Goal: Transaction & Acquisition: Purchase product/service

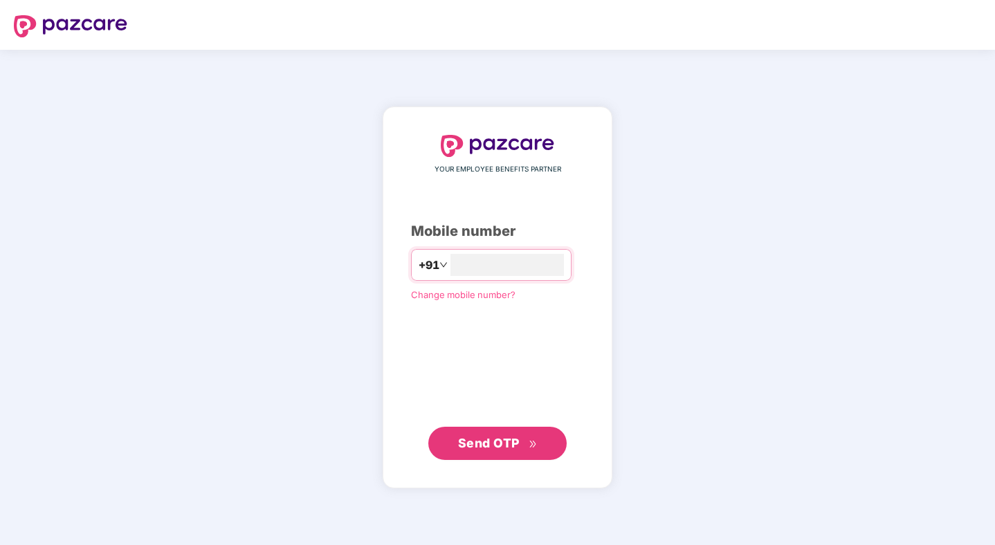
type input "**********"
click at [507, 440] on span "Send OTP" at bounding box center [489, 443] width 62 height 15
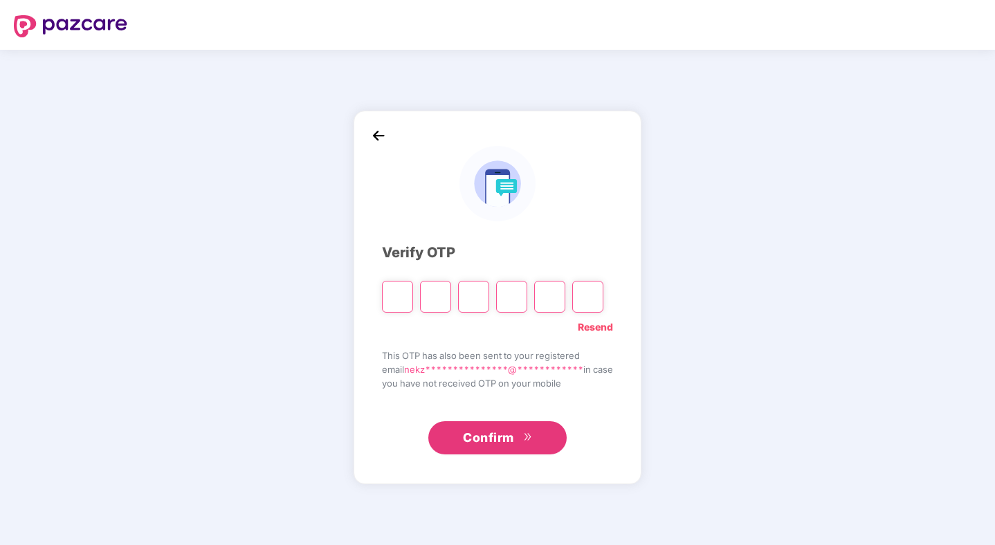
type input "*"
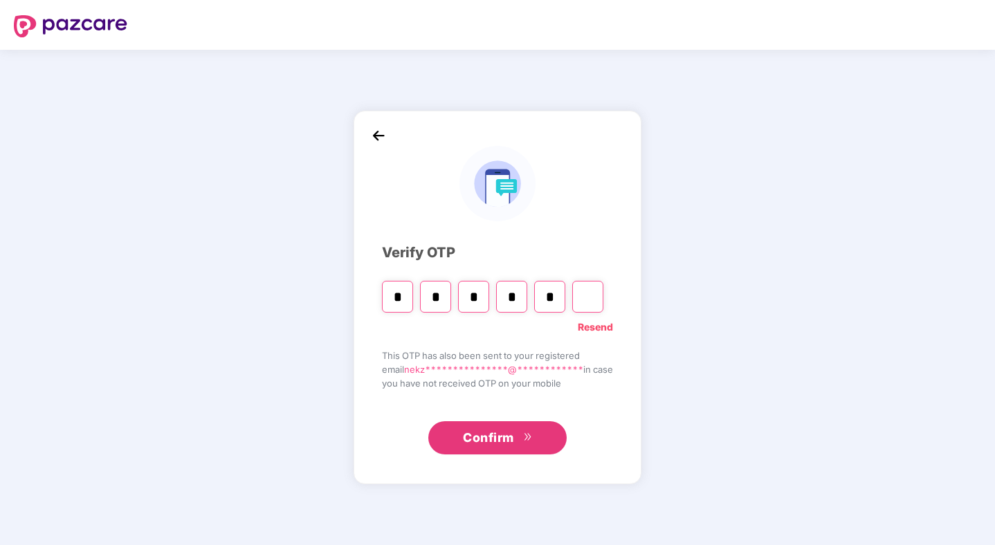
type input "*"
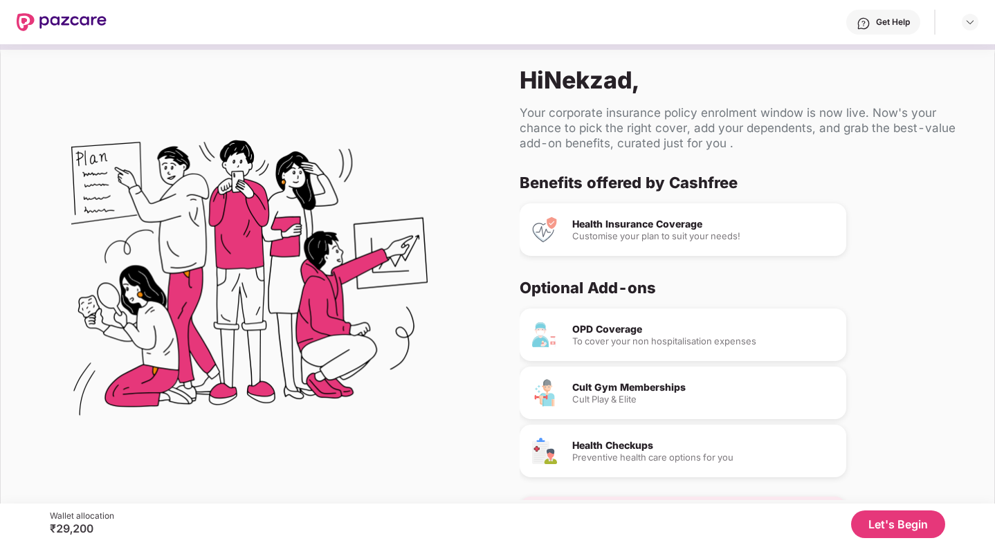
scroll to position [46, 0]
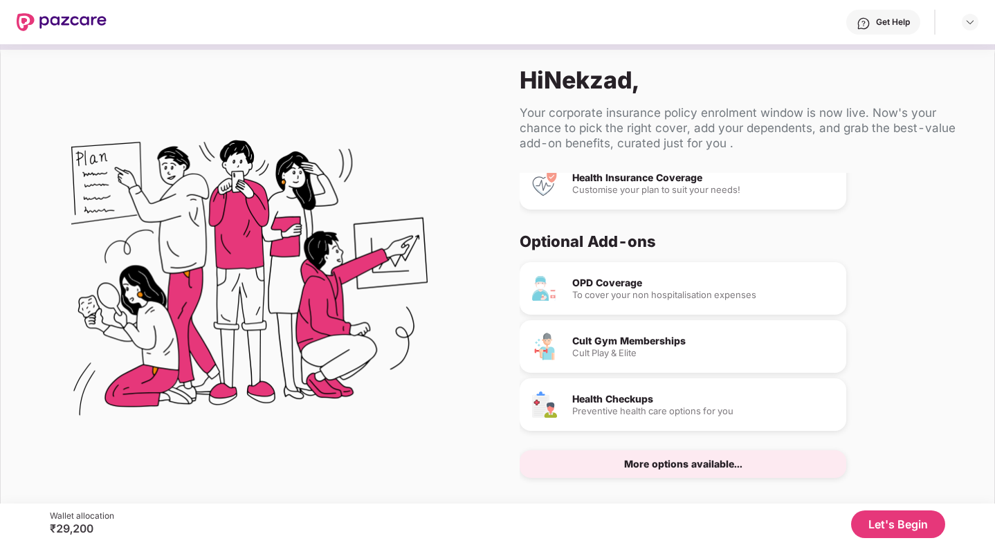
click at [891, 518] on button "Let's Begin" at bounding box center [898, 525] width 94 height 28
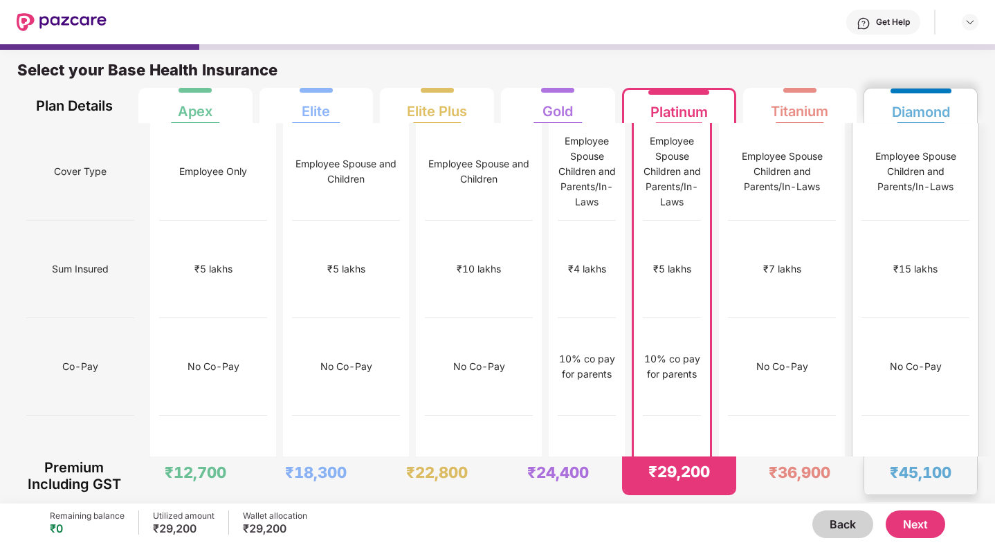
click at [935, 416] on div "₹15,000" at bounding box center [916, 465] width 108 height 98
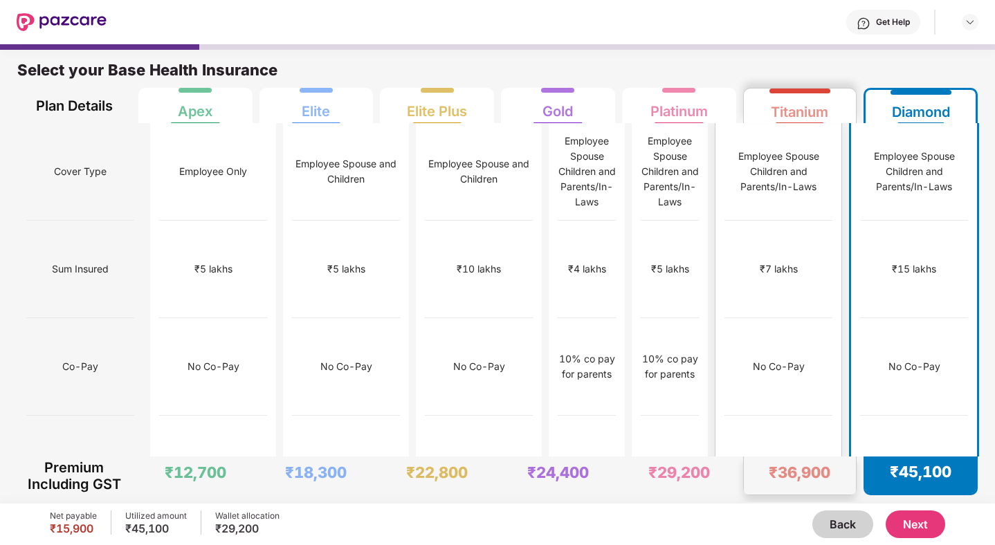
click at [819, 416] on div "₹12,000" at bounding box center [779, 465] width 108 height 98
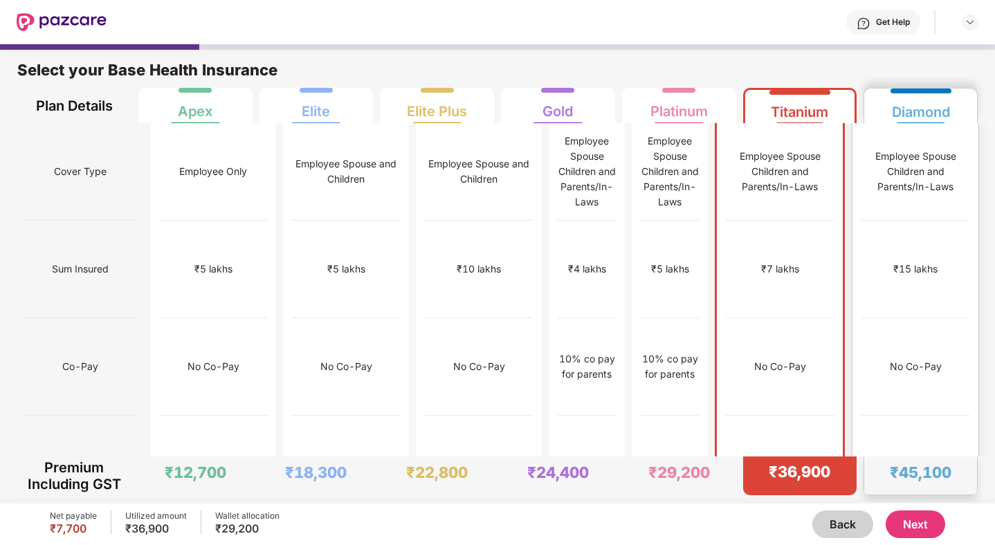
click at [902, 416] on div "₹15,000" at bounding box center [916, 465] width 108 height 98
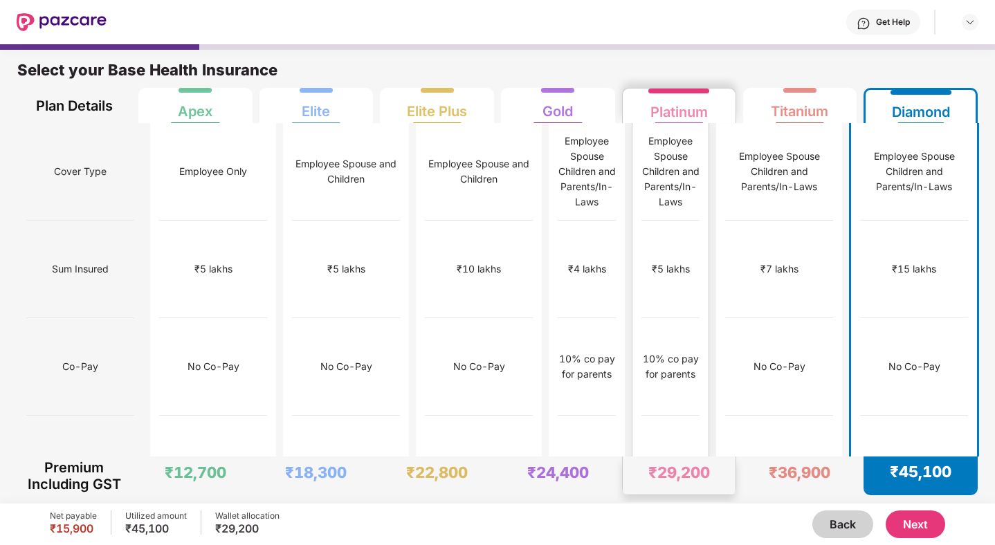
click at [700, 416] on div "₹10,000" at bounding box center [671, 465] width 58 height 98
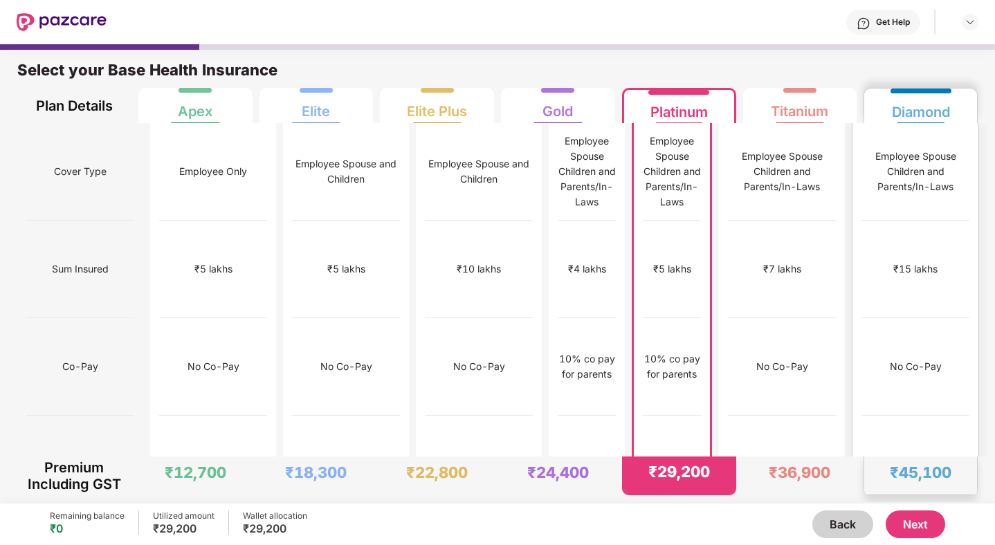
click at [887, 416] on div "₹15,000" at bounding box center [916, 465] width 108 height 98
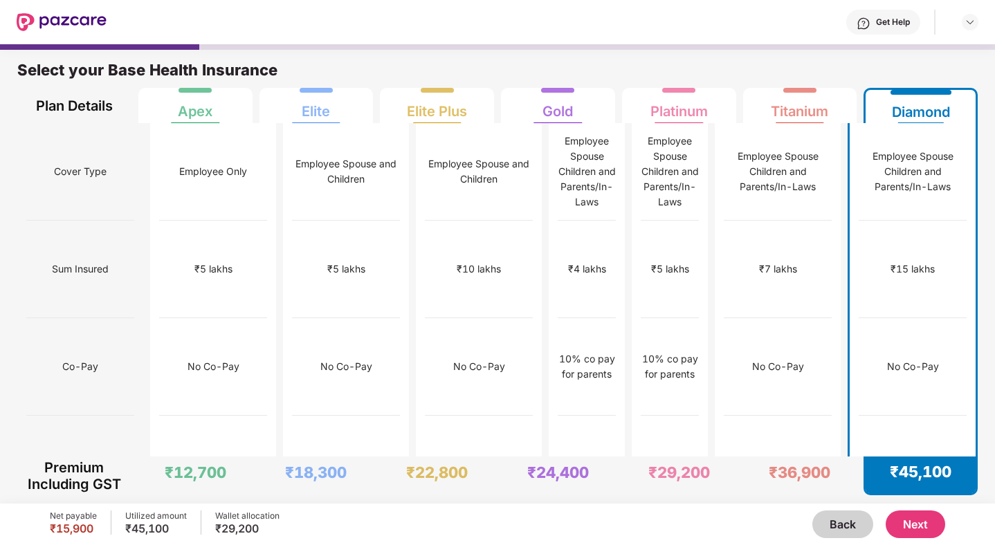
click at [917, 523] on button "Next" at bounding box center [916, 525] width 60 height 28
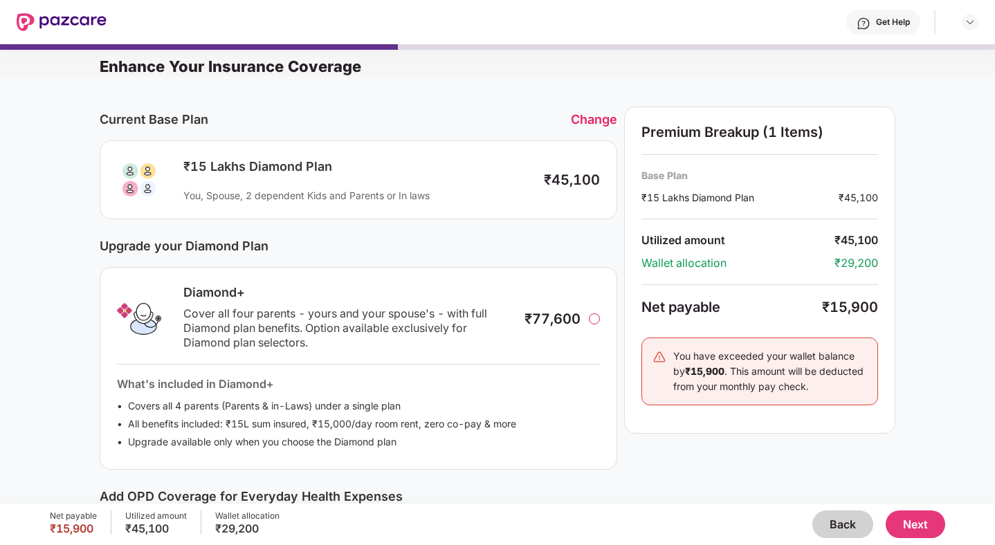
click at [599, 321] on div "₹77,600" at bounding box center [562, 319] width 75 height 17
click at [594, 319] on div at bounding box center [593, 319] width 11 height 11
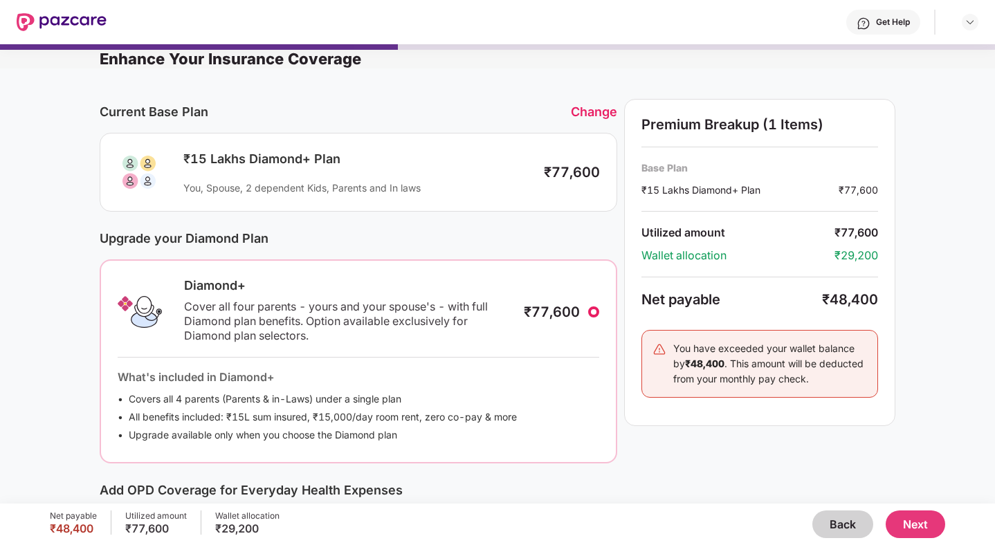
scroll to position [0, 0]
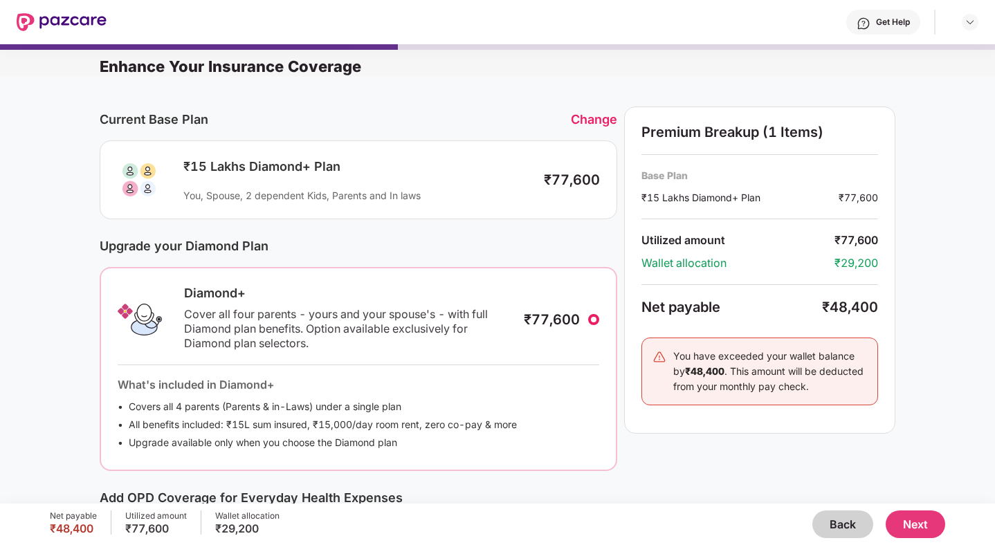
click at [596, 318] on div at bounding box center [593, 319] width 11 height 11
click at [576, 322] on div "₹77,600" at bounding box center [552, 319] width 56 height 17
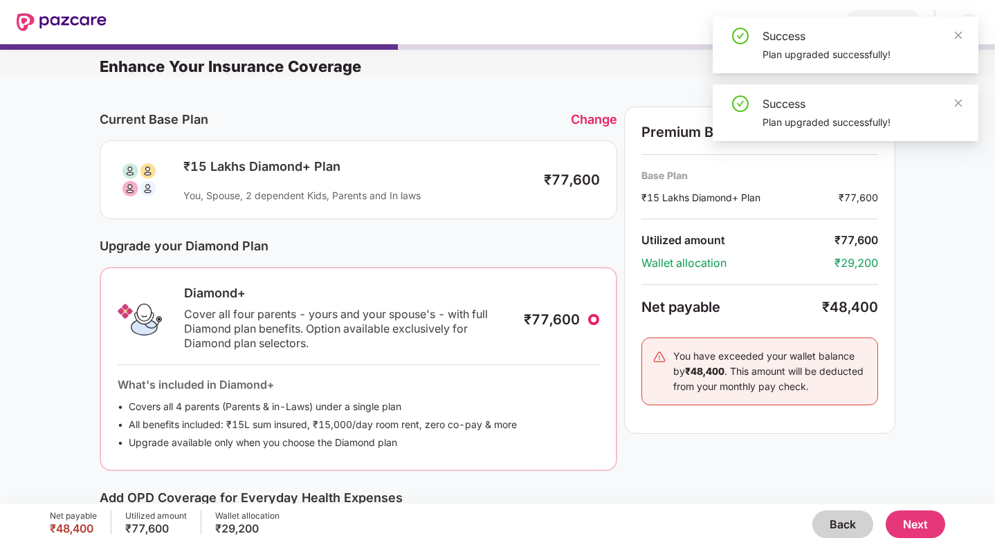
click at [593, 319] on div at bounding box center [593, 319] width 11 height 11
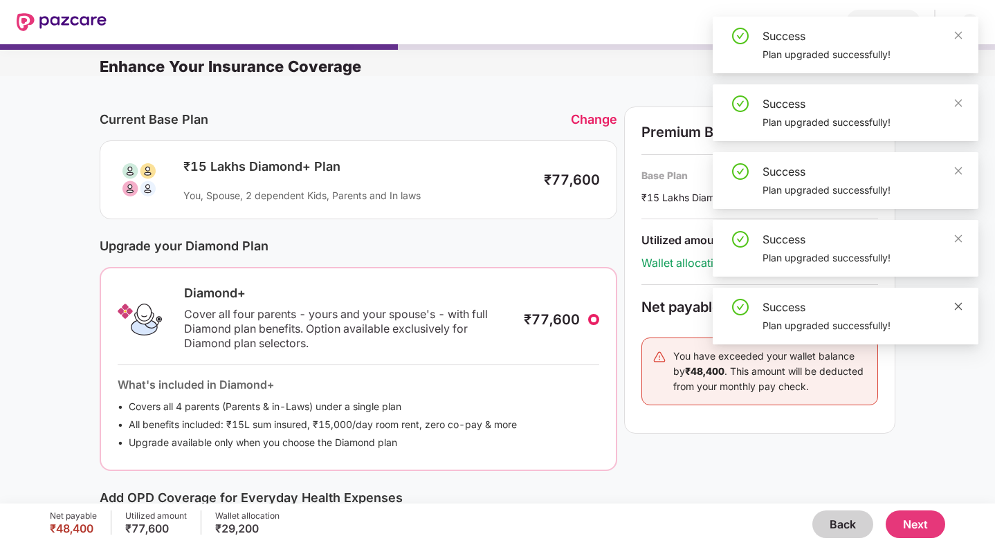
click at [962, 308] on icon "close" at bounding box center [959, 307] width 10 height 10
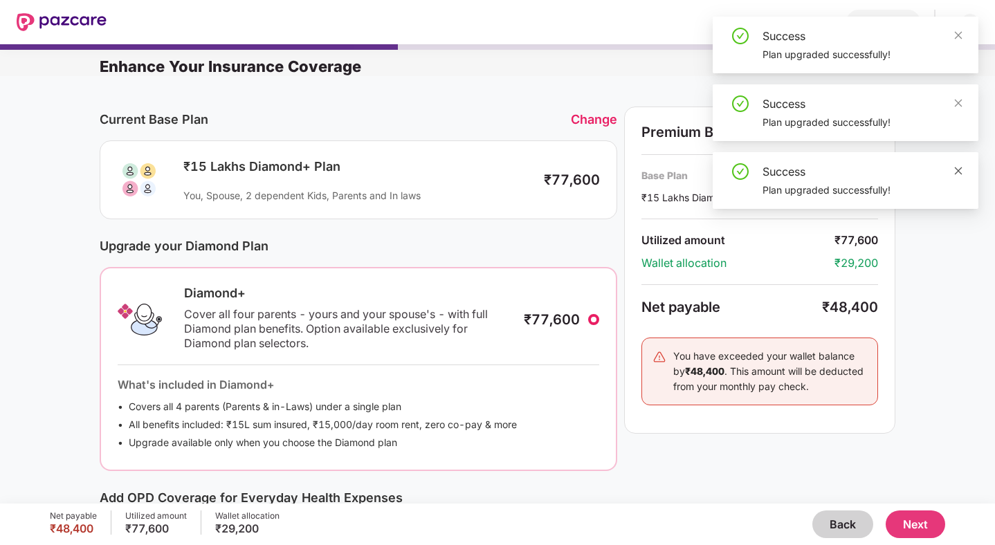
click at [957, 170] on icon "close" at bounding box center [959, 171] width 8 height 8
click at [961, 105] on icon "close" at bounding box center [959, 103] width 8 height 8
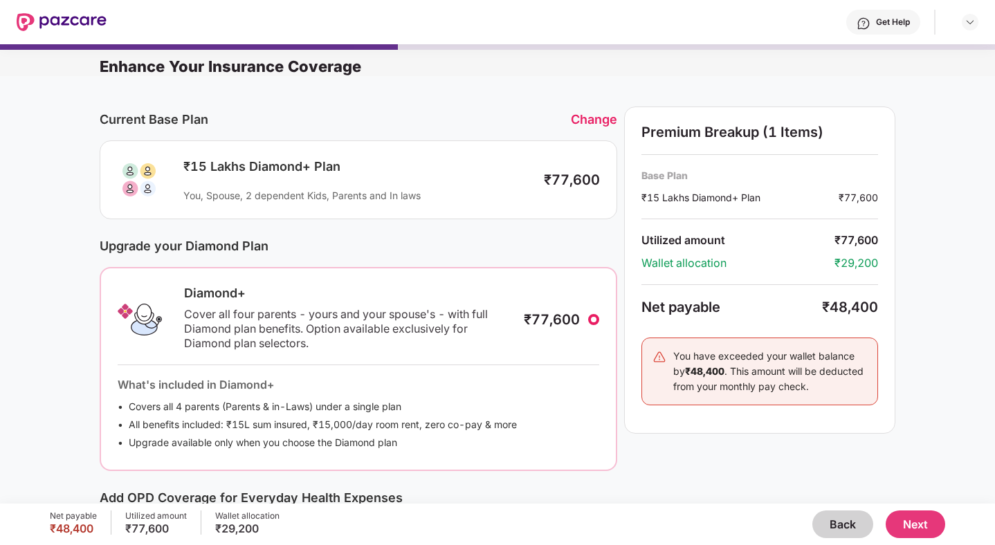
click at [831, 518] on button "Back" at bounding box center [843, 525] width 61 height 28
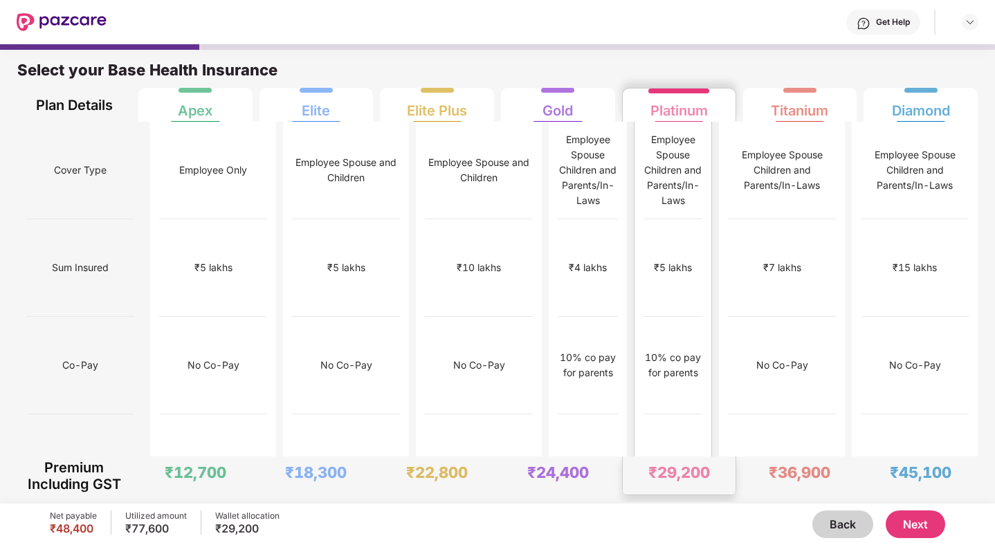
click at [660, 350] on div "10% co pay for parents" at bounding box center [673, 365] width 59 height 30
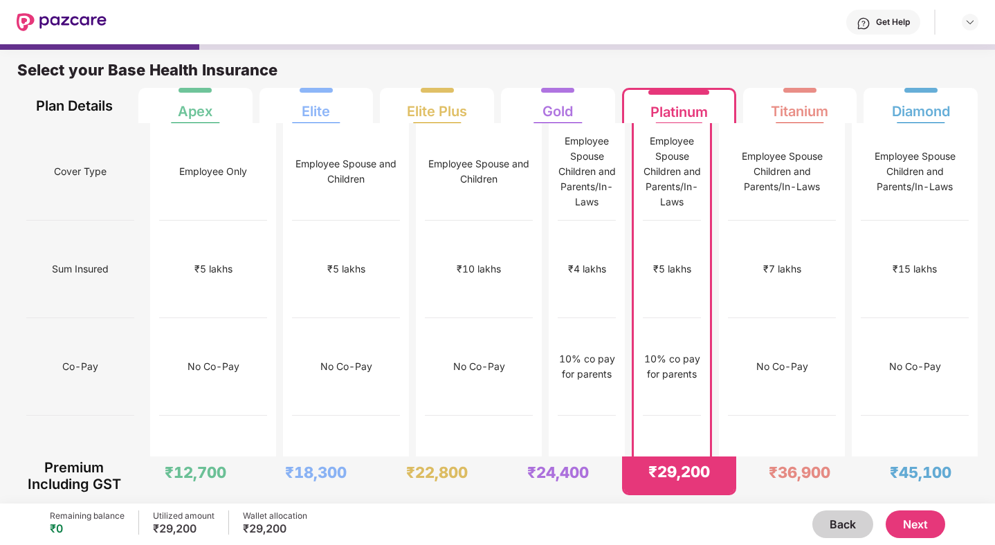
click at [926, 523] on button "Next" at bounding box center [916, 525] width 60 height 28
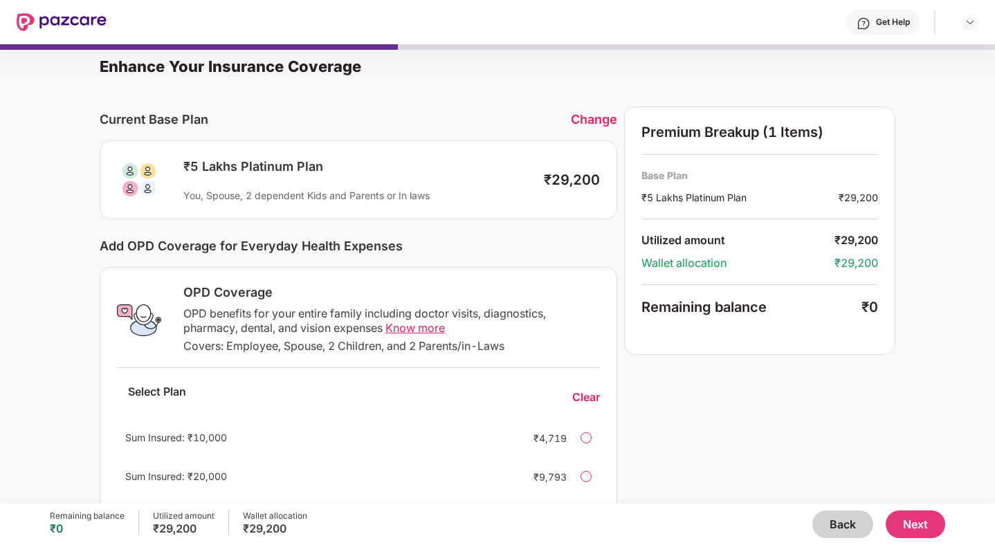
click at [848, 529] on button "Back" at bounding box center [843, 525] width 61 height 28
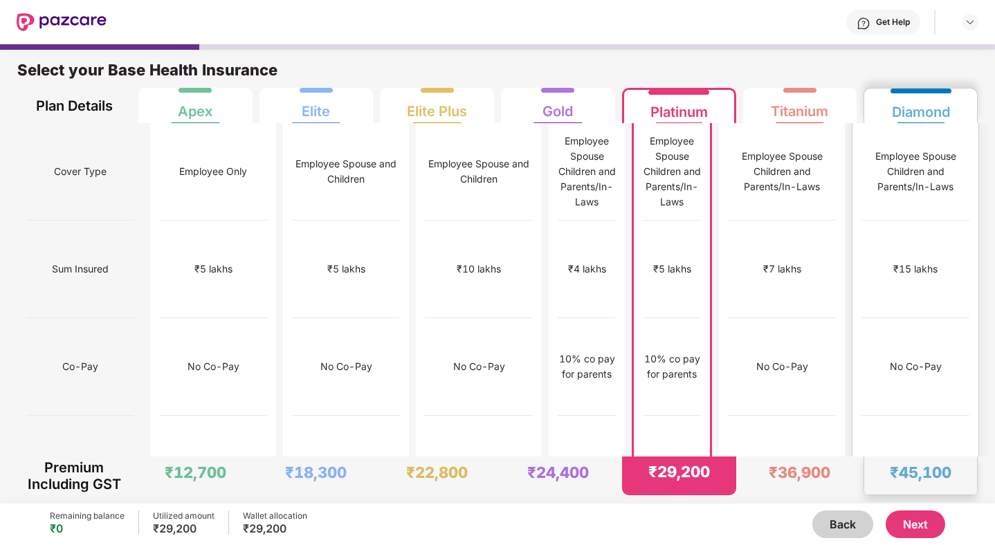
click at [907, 318] on div "No Co-Pay" at bounding box center [916, 367] width 108 height 98
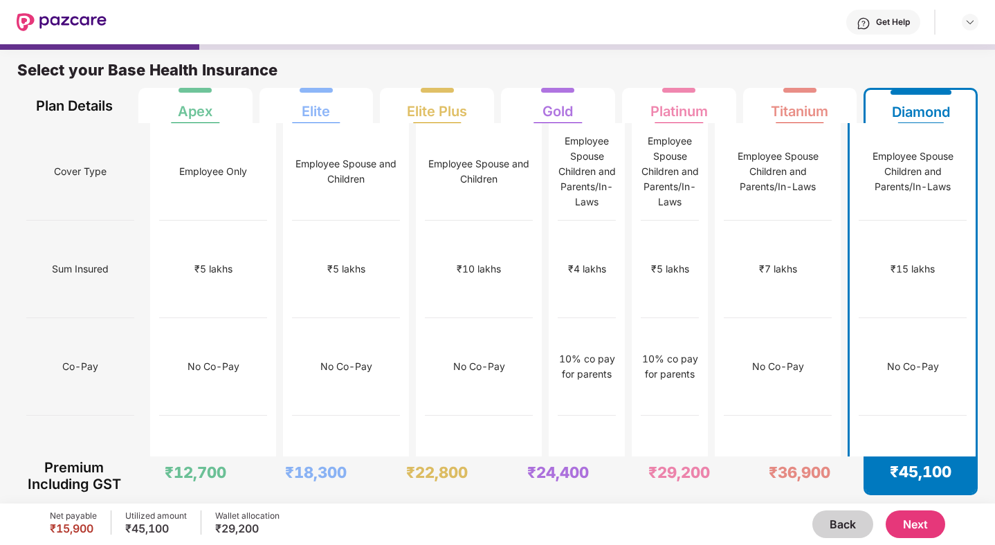
click at [914, 523] on button "Next" at bounding box center [916, 525] width 60 height 28
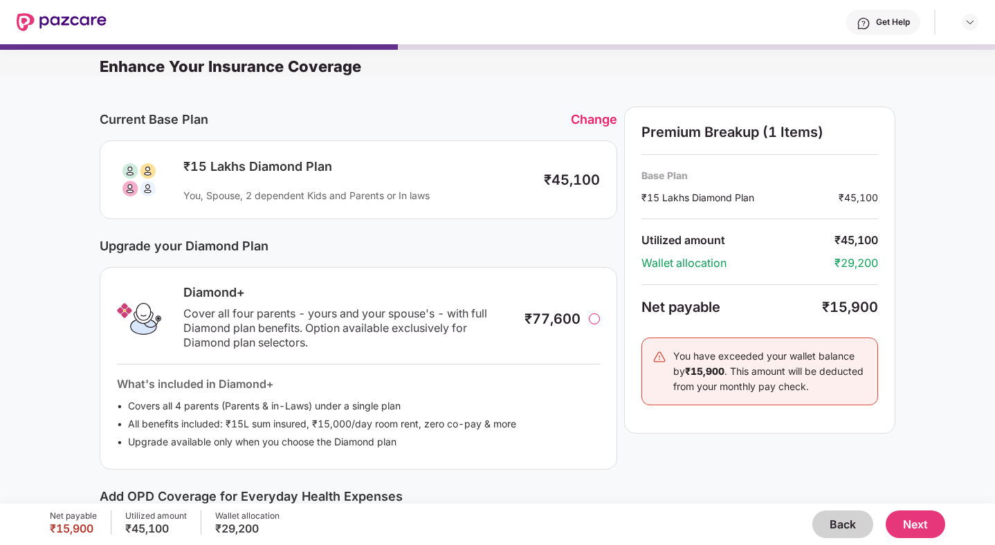
click at [916, 524] on button "Next" at bounding box center [916, 525] width 60 height 28
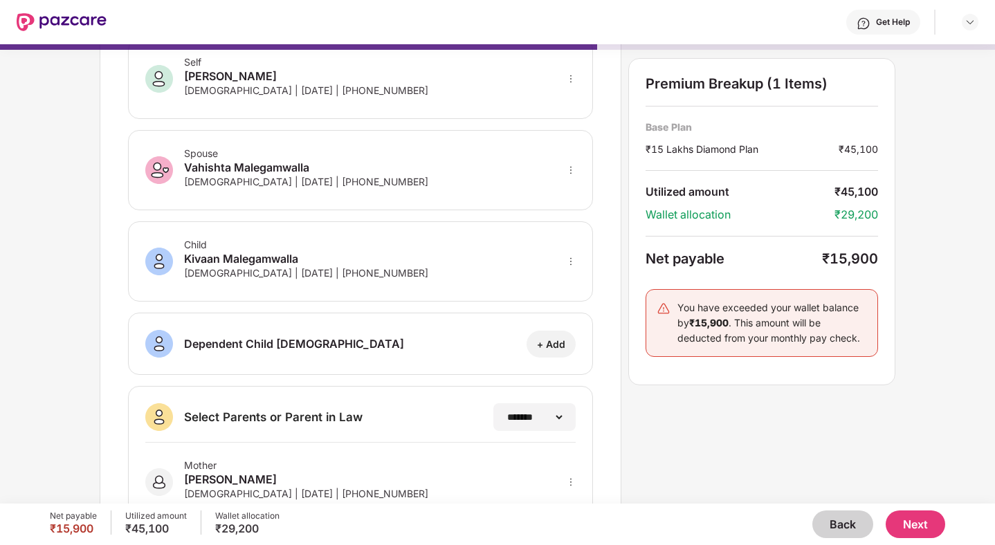
scroll to position [210, 0]
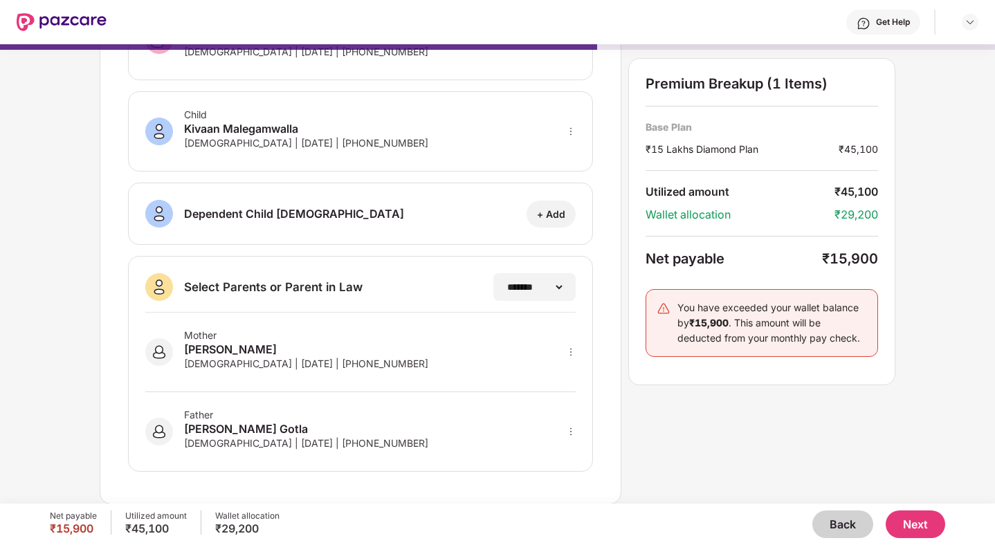
click at [922, 530] on button "Next" at bounding box center [916, 525] width 60 height 28
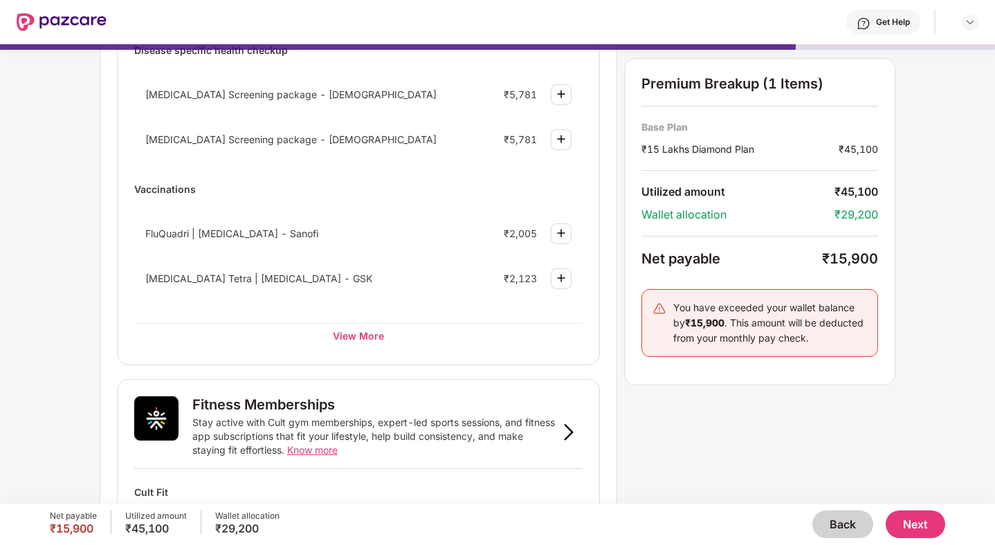
scroll to position [189, 0]
click at [356, 329] on div "View More" at bounding box center [358, 336] width 448 height 25
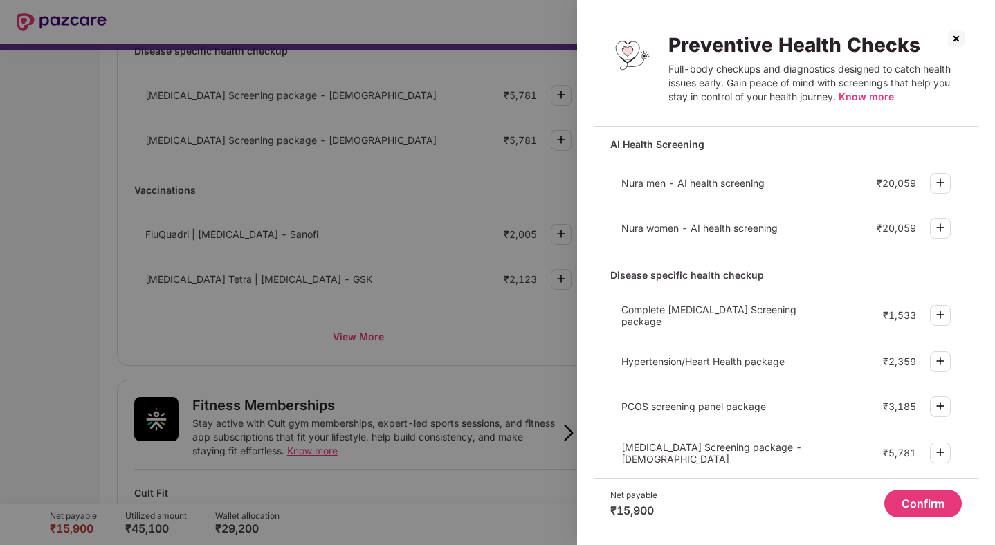
scroll to position [0, 0]
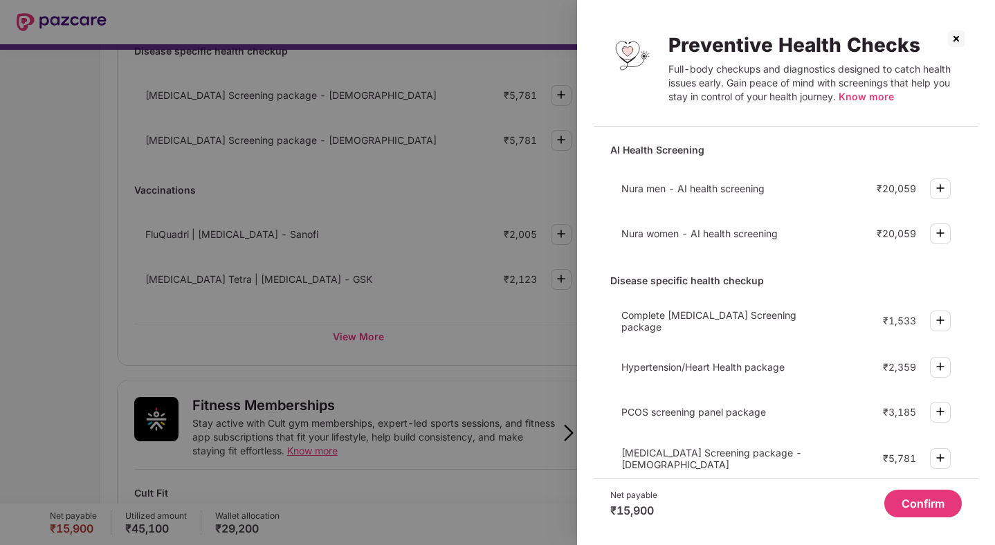
click at [956, 42] on img at bounding box center [956, 39] width 22 height 22
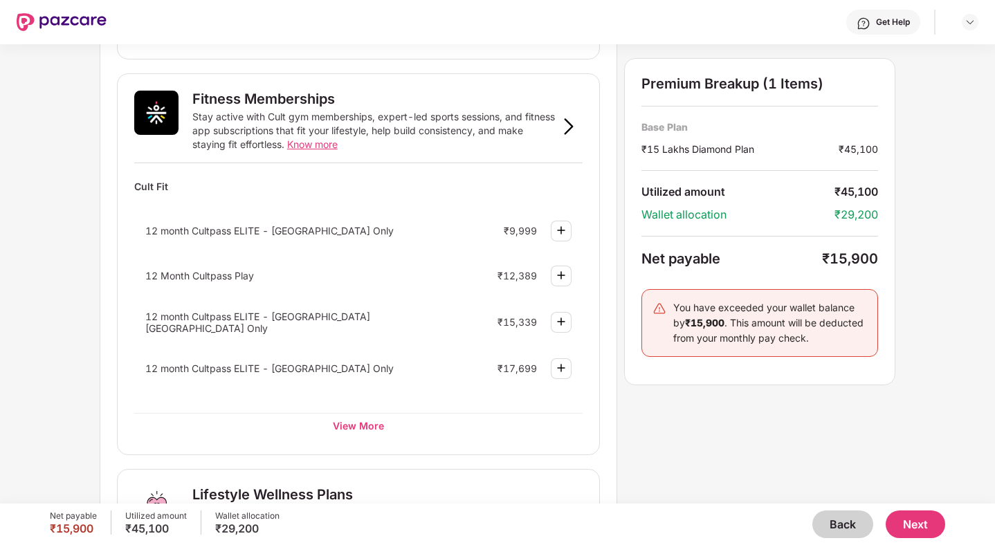
scroll to position [495, 0]
click at [356, 420] on div "View More" at bounding box center [358, 426] width 448 height 25
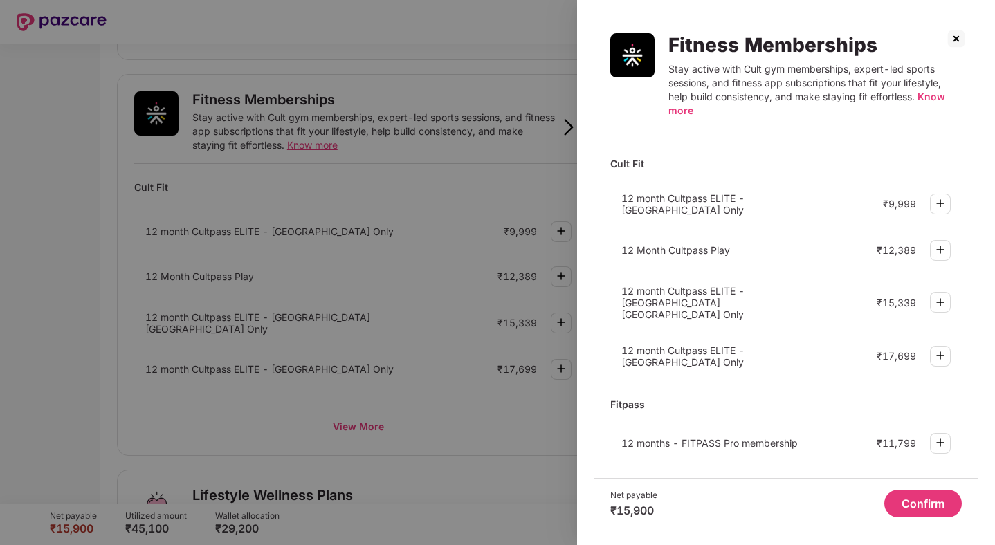
click at [929, 94] on span "Know more" at bounding box center [807, 104] width 277 height 26
click at [959, 35] on img at bounding box center [956, 39] width 22 height 22
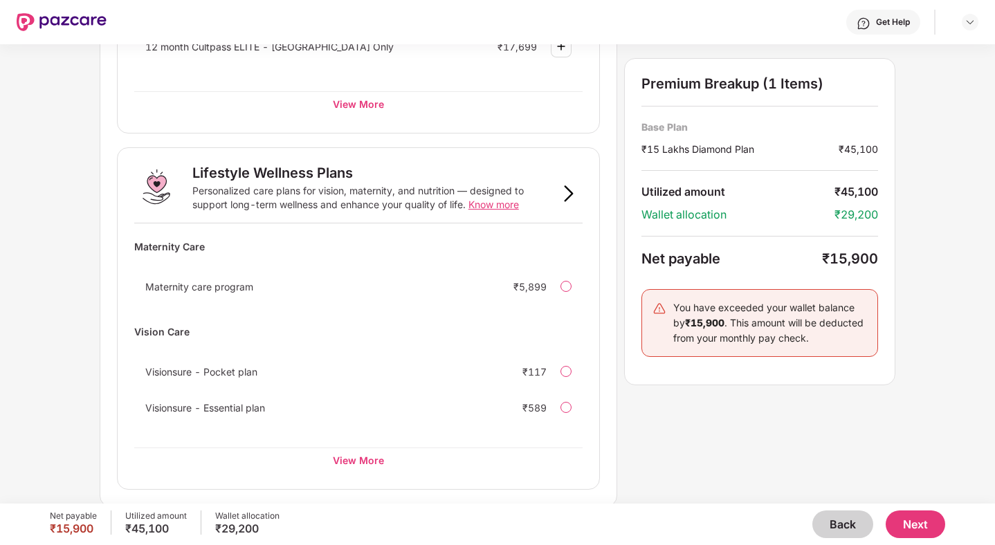
scroll to position [818, 0]
click at [361, 456] on div "View More" at bounding box center [358, 459] width 448 height 25
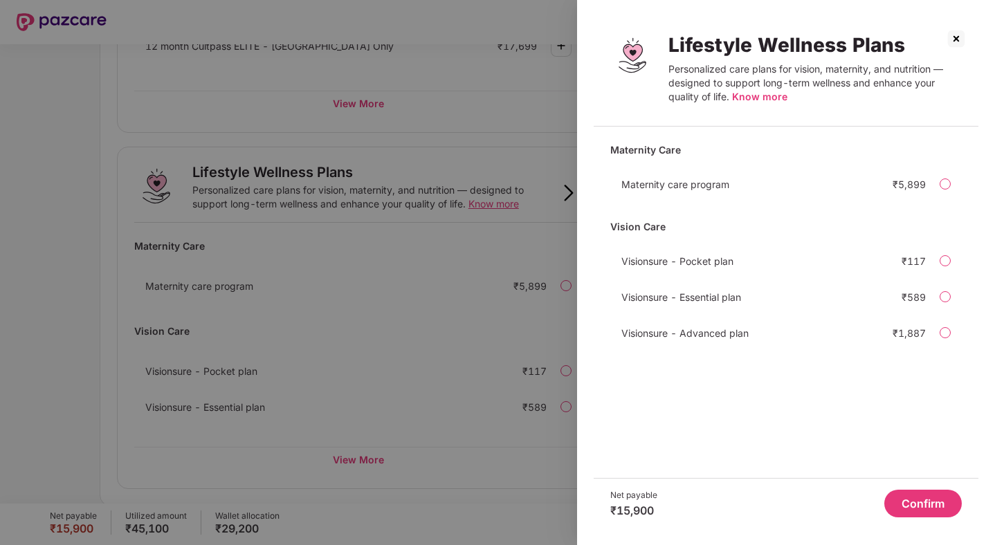
click at [444, 319] on div at bounding box center [497, 272] width 995 height 545
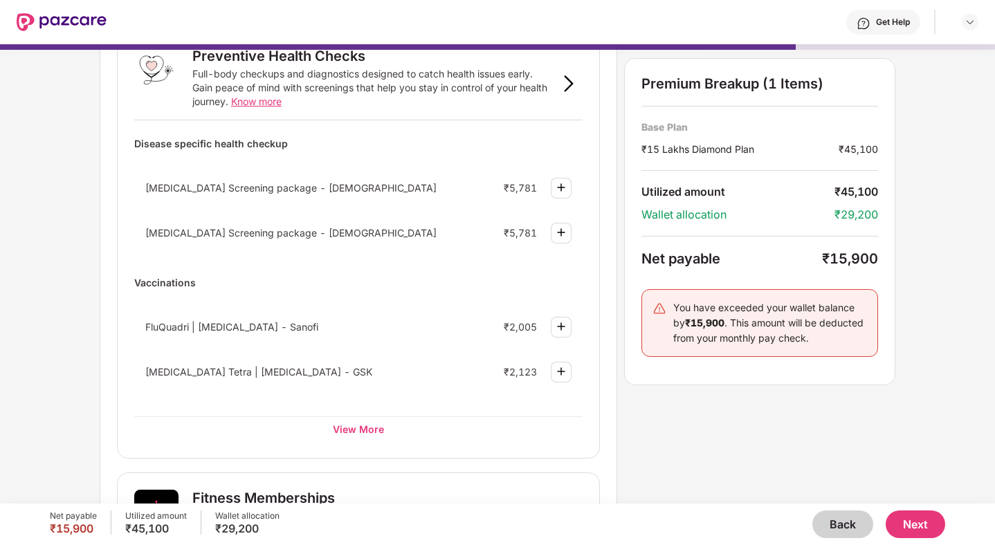
scroll to position [100, 0]
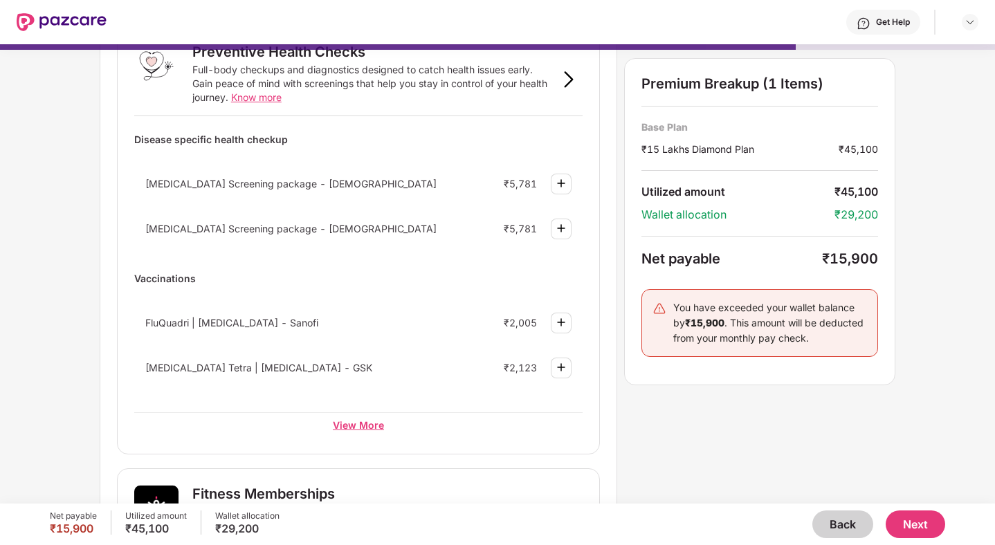
click at [366, 430] on div "View More" at bounding box center [358, 424] width 448 height 25
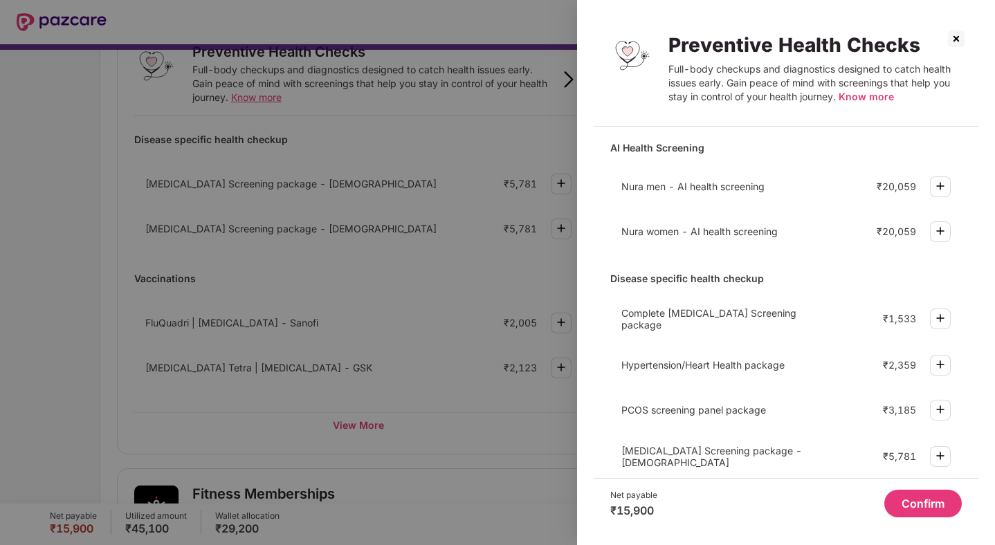
scroll to position [0, 0]
click at [938, 184] on img at bounding box center [940, 188] width 17 height 17
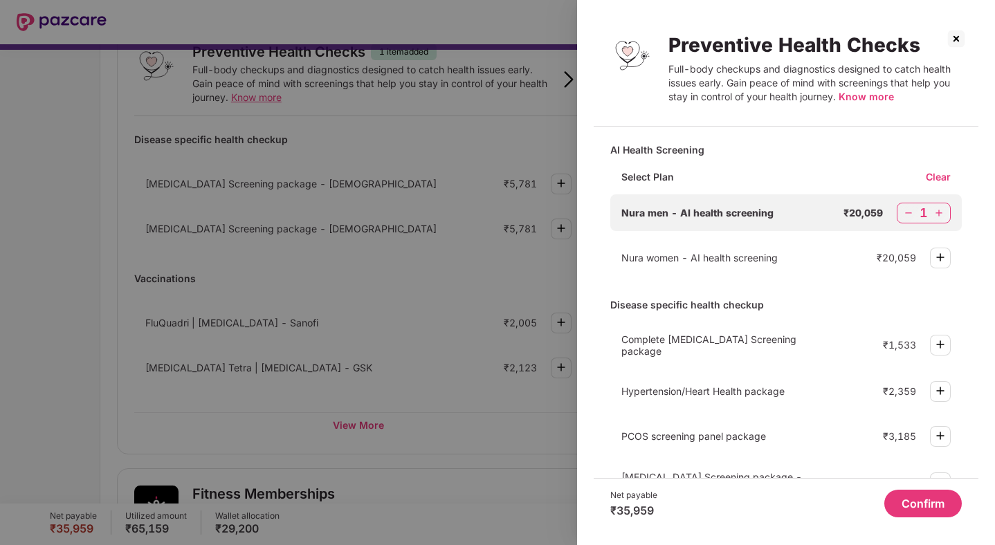
click at [908, 212] on img at bounding box center [909, 213] width 14 height 14
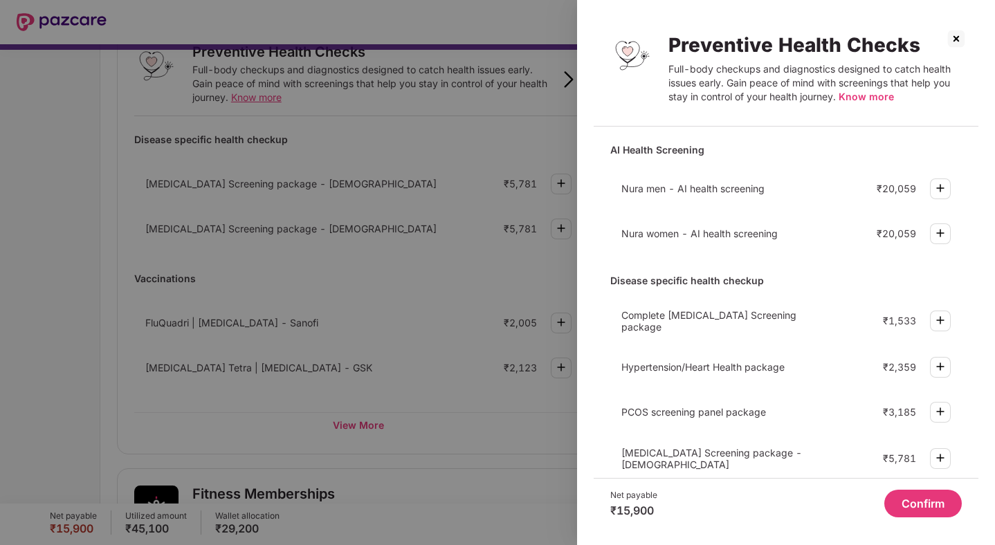
click at [955, 35] on img at bounding box center [956, 39] width 22 height 22
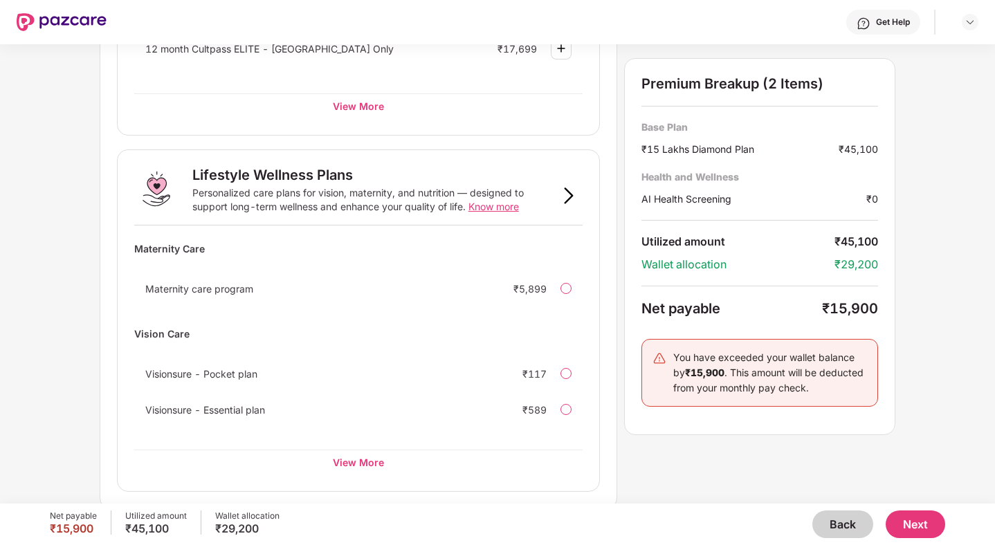
scroll to position [818, 0]
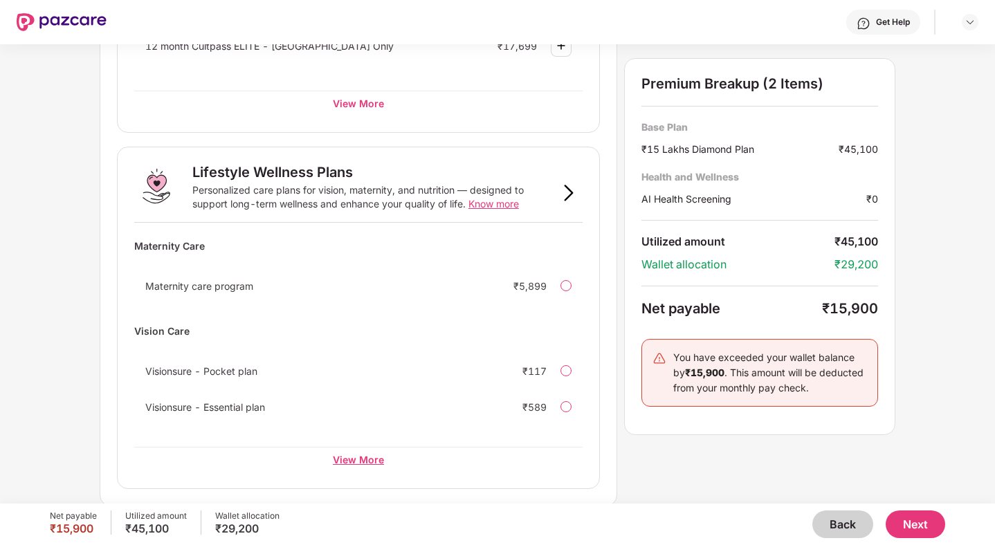
click at [380, 454] on div "View More" at bounding box center [358, 459] width 448 height 25
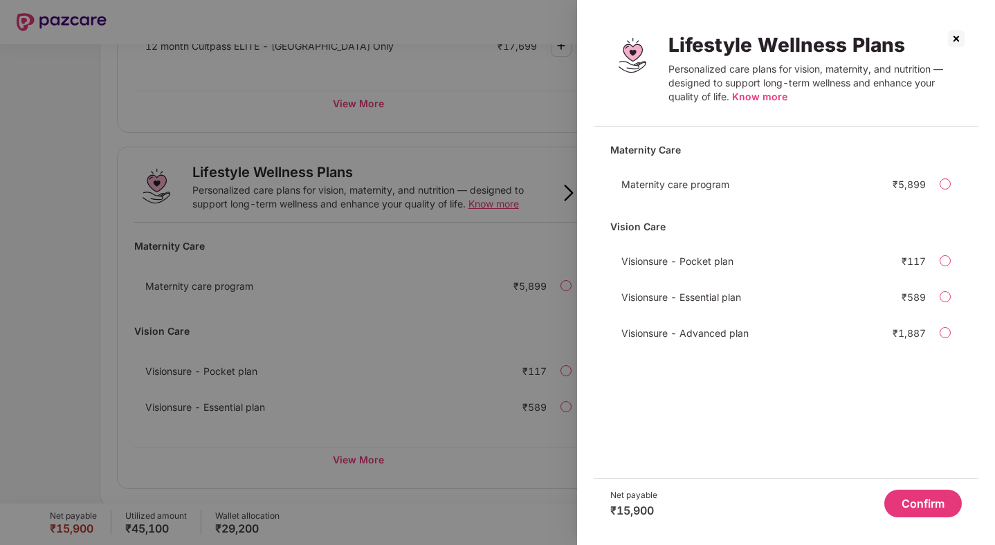
click at [946, 334] on div at bounding box center [945, 332] width 11 height 11
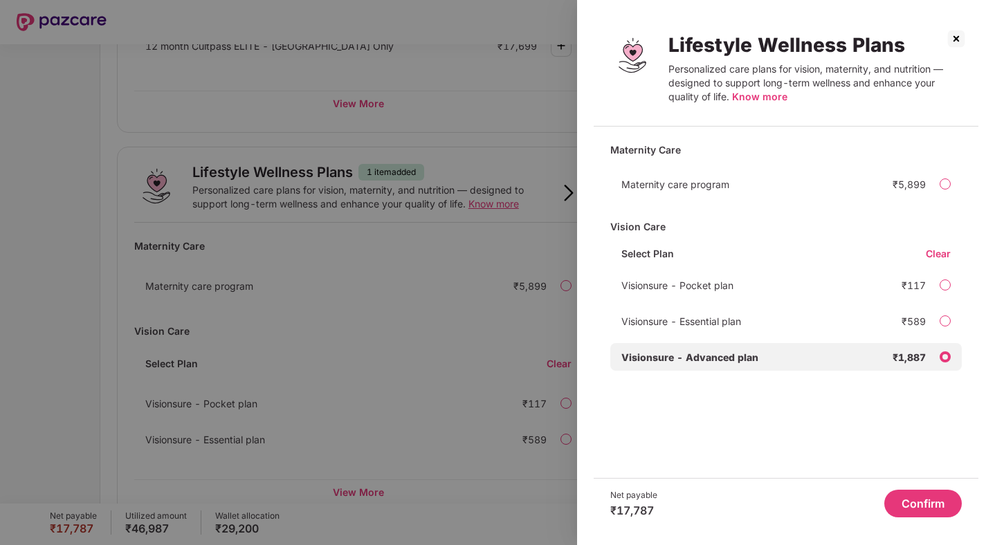
click at [935, 501] on button "Confirm" at bounding box center [923, 504] width 78 height 28
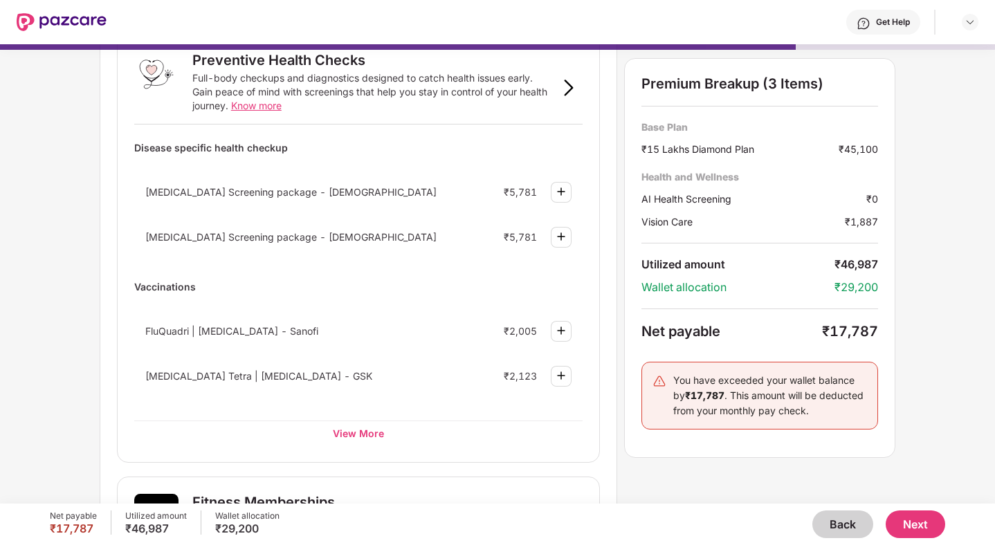
scroll to position [91, 0]
click at [379, 434] on div "View More" at bounding box center [358, 434] width 448 height 25
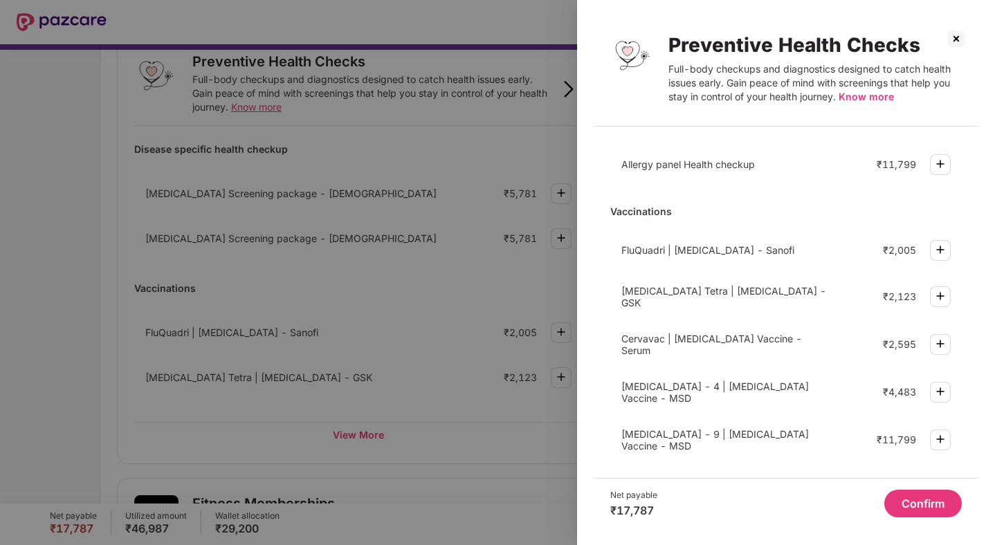
scroll to position [0, 0]
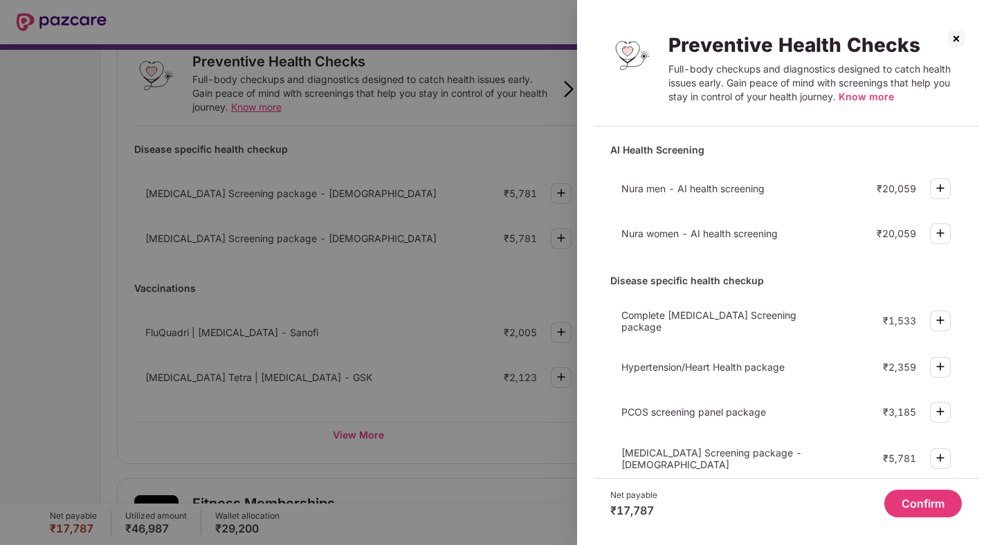
click at [951, 39] on img at bounding box center [956, 39] width 22 height 22
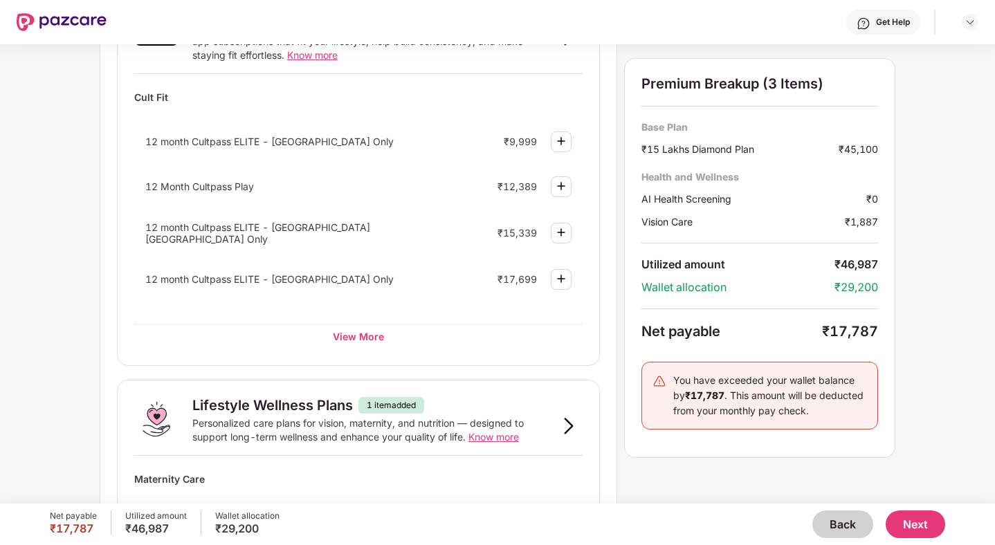
scroll to position [566, 0]
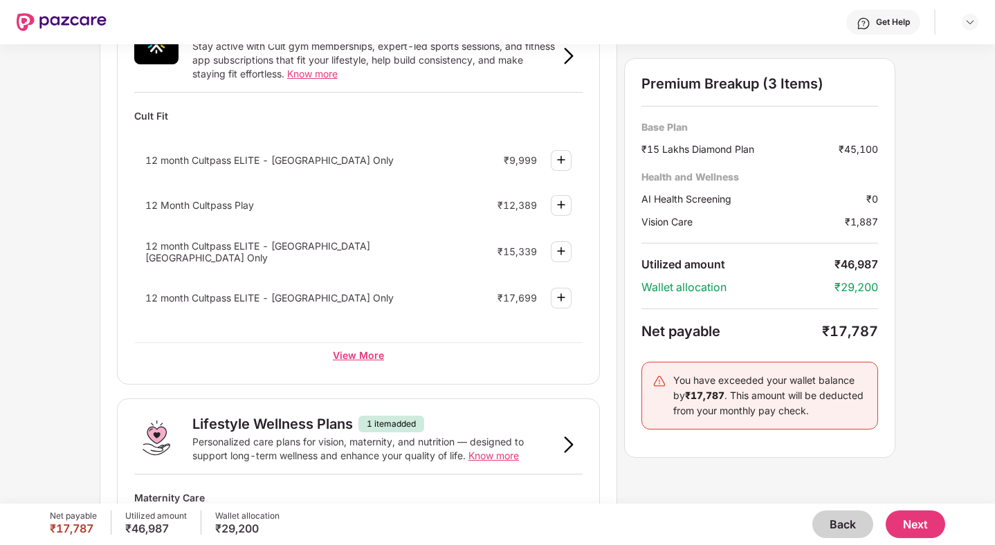
click at [358, 354] on div "View More" at bounding box center [358, 355] width 448 height 25
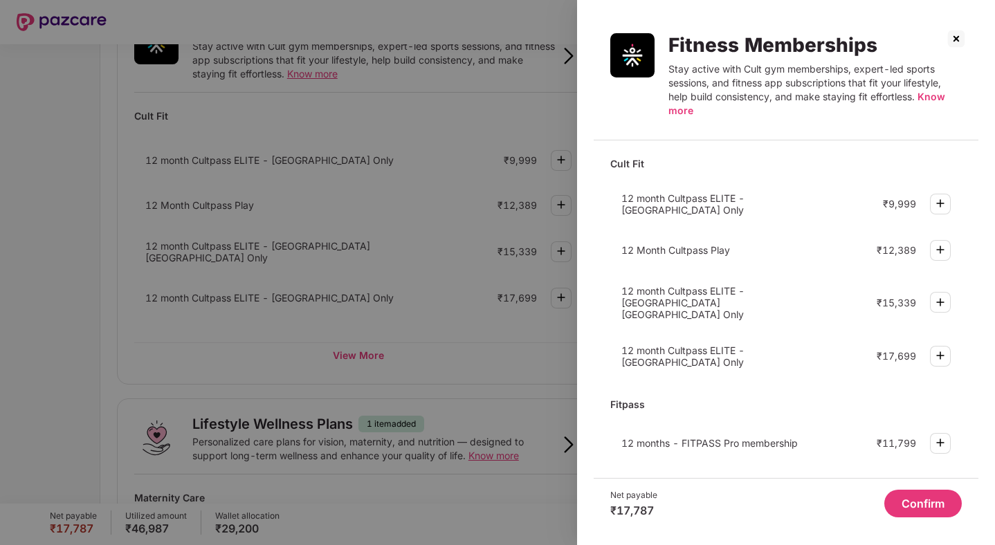
click at [945, 435] on img at bounding box center [940, 443] width 17 height 17
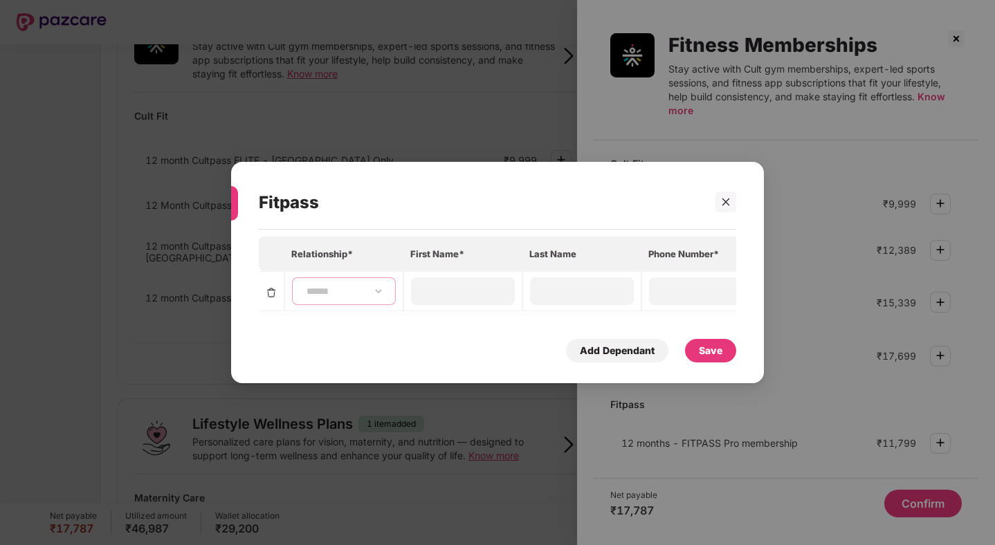
click at [341, 289] on select "**********" at bounding box center [344, 291] width 80 height 11
select select "****"
type input "******"
type input "**********"
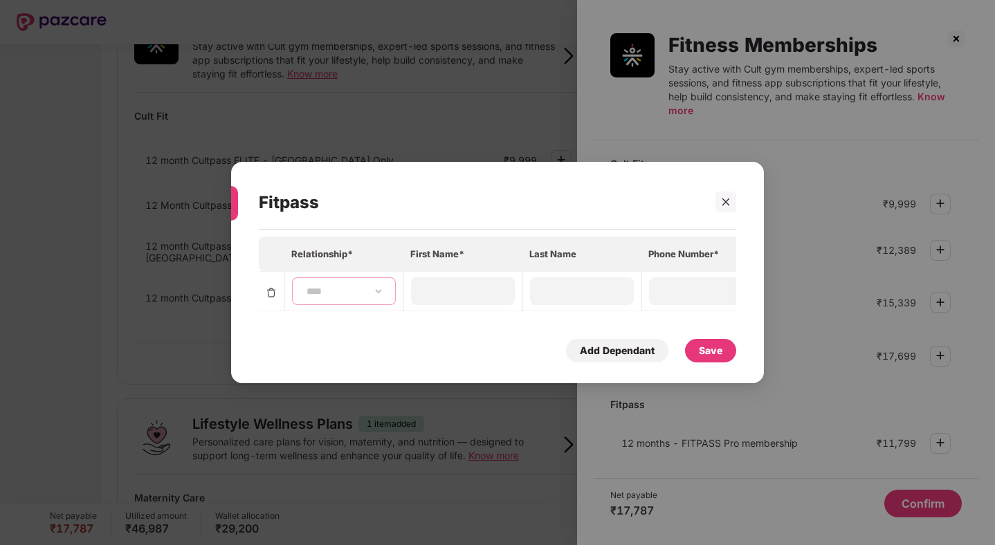
type input "**********"
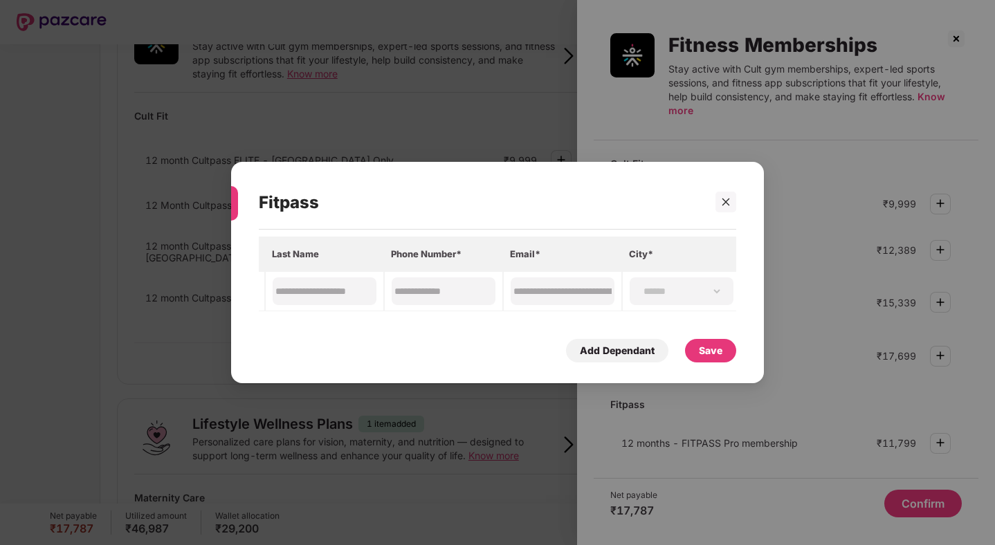
scroll to position [0, 265]
click at [659, 286] on select "**********" at bounding box center [677, 291] width 80 height 11
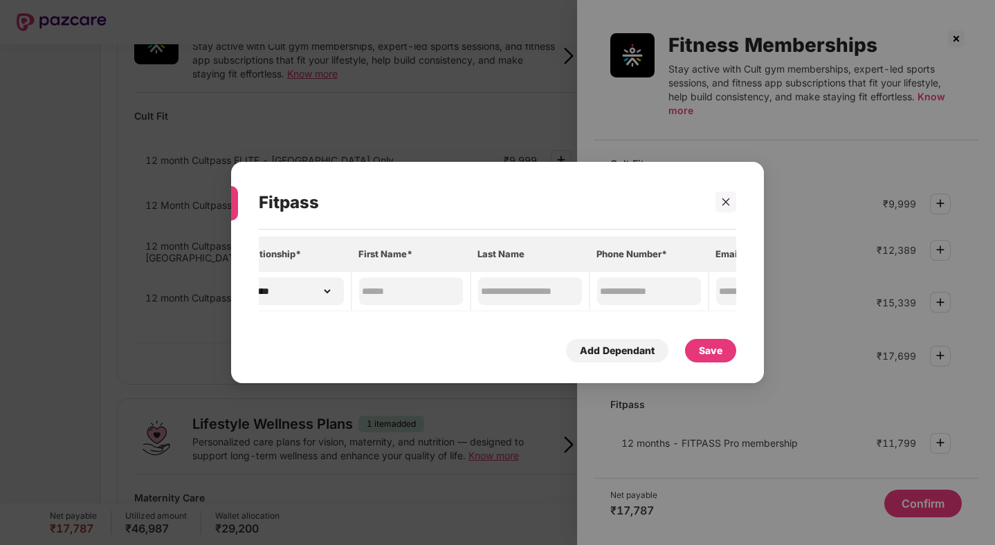
scroll to position [0, 0]
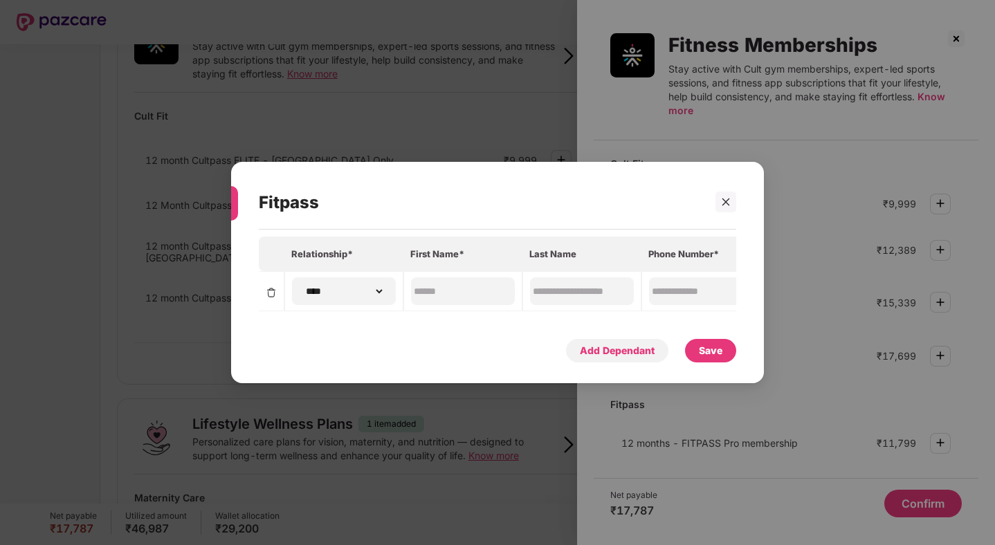
click at [606, 352] on div "Add Dependant" at bounding box center [617, 350] width 75 height 15
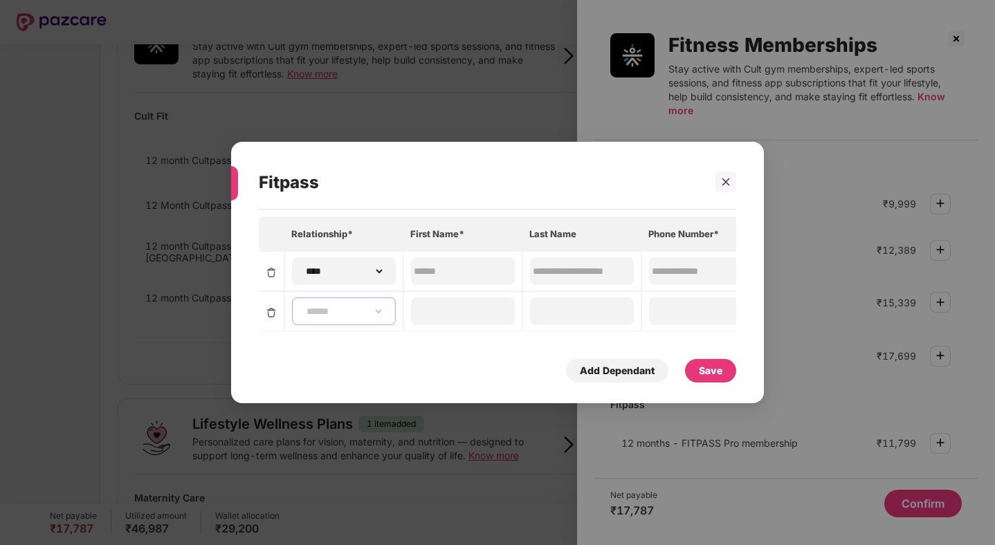
click at [320, 306] on select "**********" at bounding box center [344, 311] width 80 height 11
select select "******"
type input "********"
type input "**********"
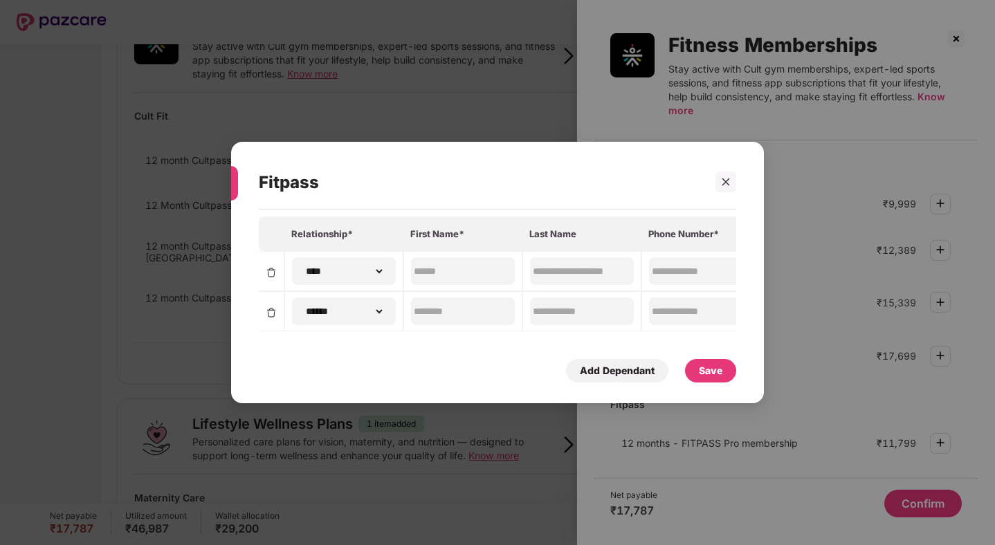
click at [720, 379] on div "Save" at bounding box center [711, 370] width 24 height 15
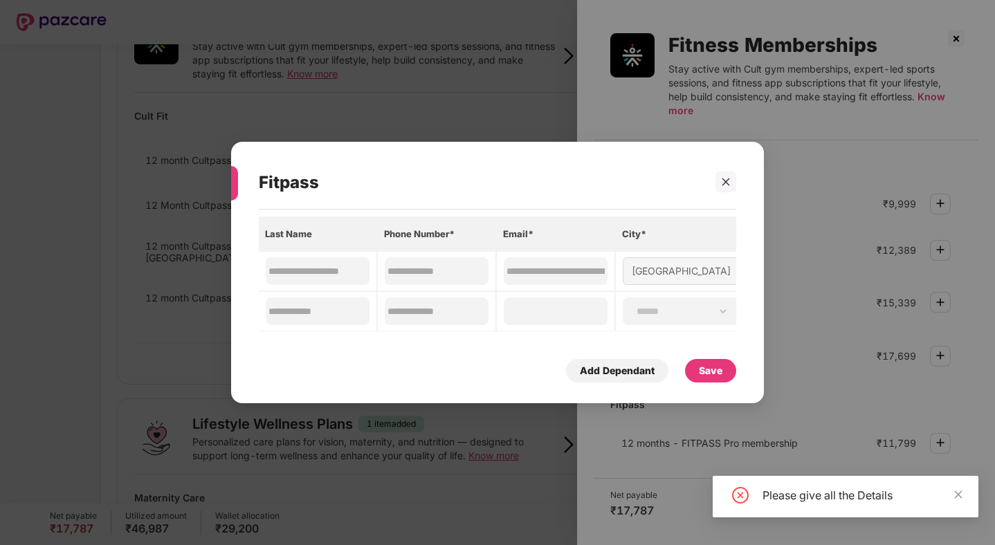
scroll to position [0, 265]
click at [563, 309] on input at bounding box center [555, 312] width 100 height 15
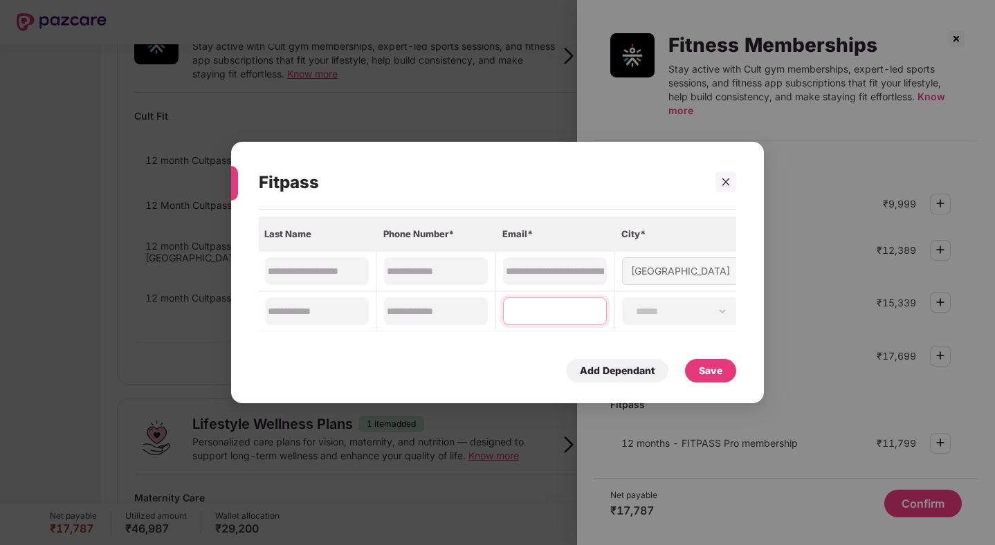
type input "**********"
click at [702, 372] on div "Save" at bounding box center [711, 370] width 24 height 15
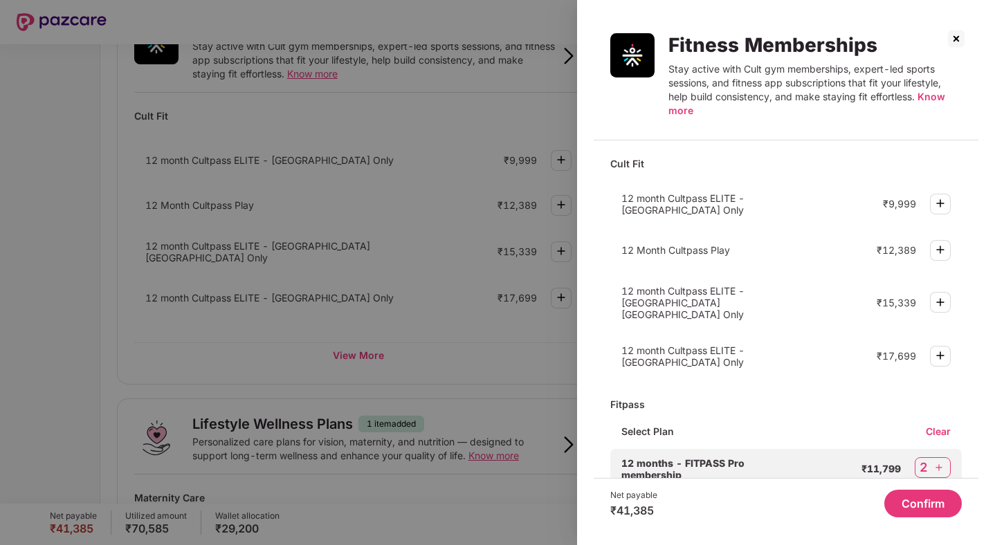
click at [950, 449] on div "12 months - FITPASS Pro membership ₹11,799 2" at bounding box center [786, 468] width 352 height 39
click at [940, 461] on img at bounding box center [939, 468] width 14 height 14
select select "****"
select select "******"
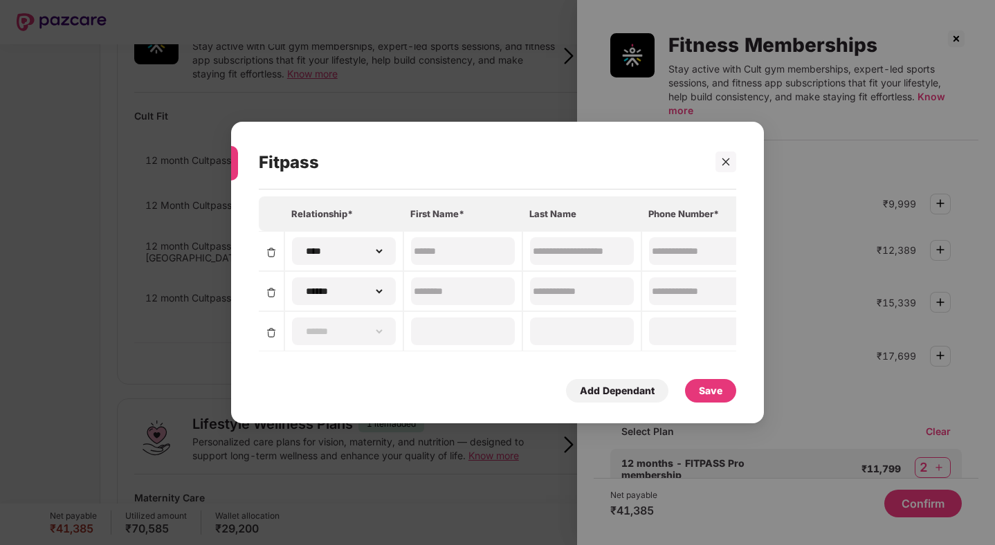
click at [273, 288] on img at bounding box center [271, 292] width 11 height 11
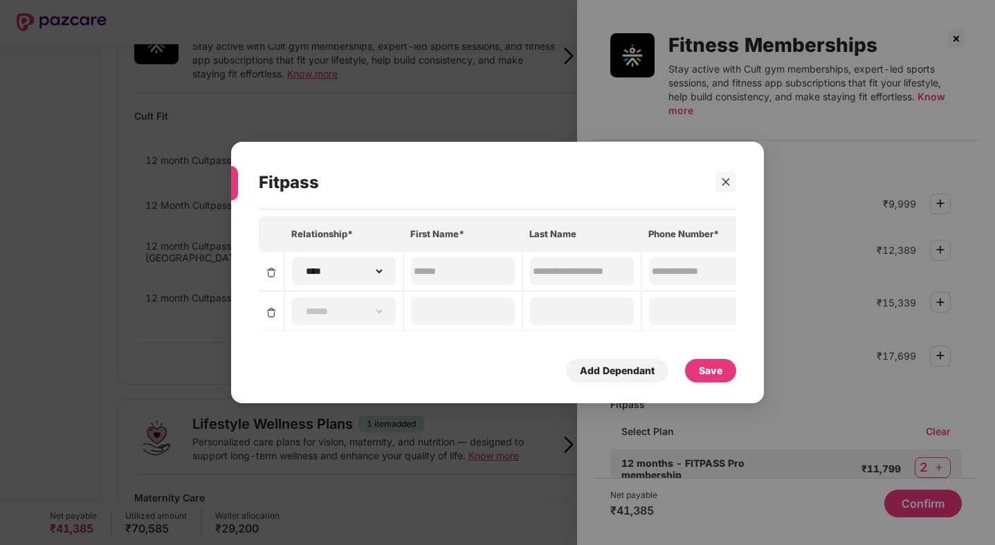
click at [270, 307] on img at bounding box center [271, 312] width 11 height 11
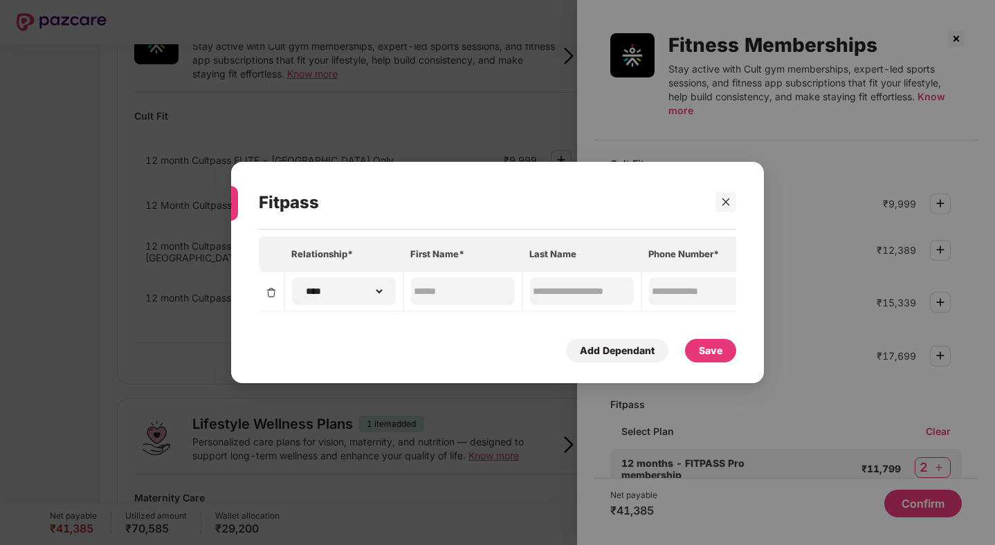
click at [720, 354] on div "Save" at bounding box center [711, 350] width 24 height 15
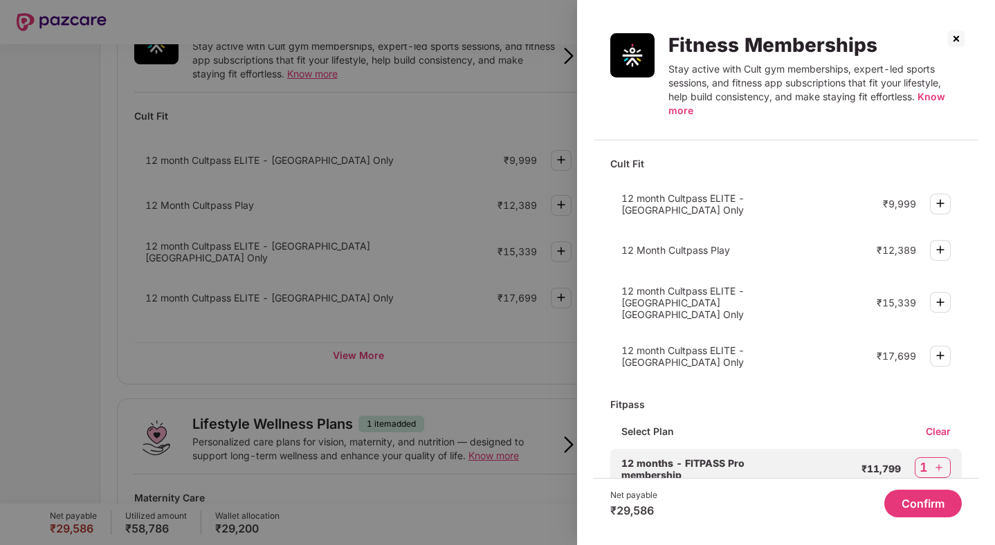
click at [919, 498] on button "Confirm" at bounding box center [923, 504] width 78 height 28
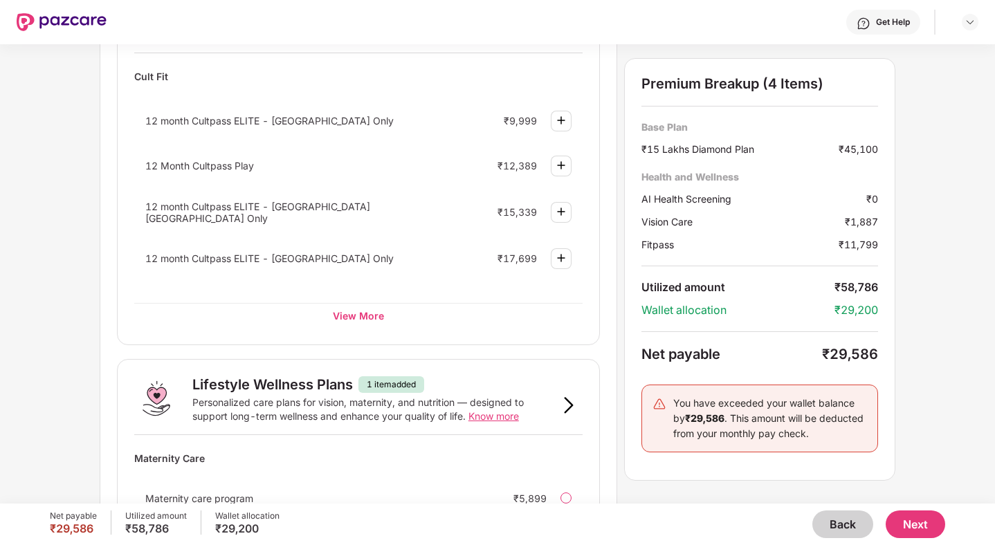
scroll to position [612, 0]
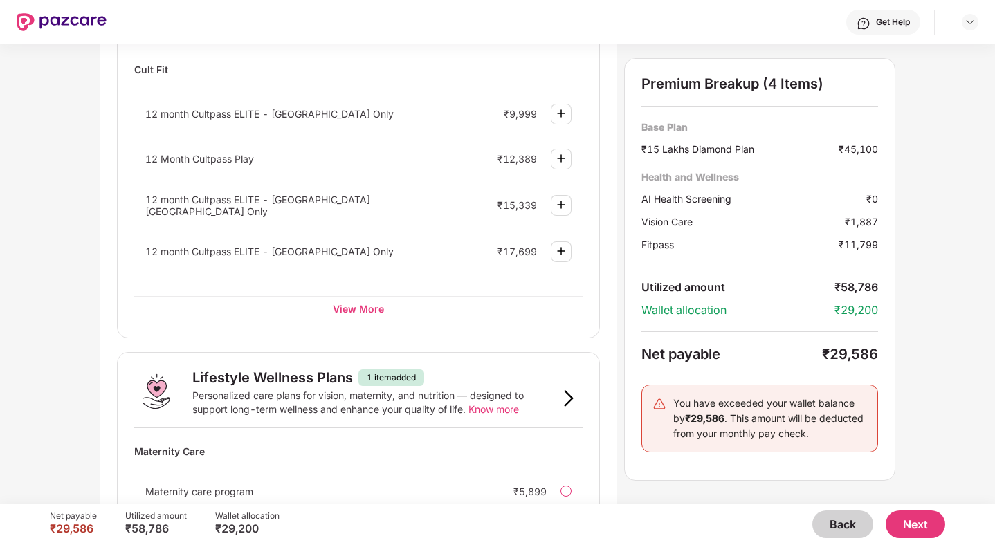
click at [910, 523] on button "Next" at bounding box center [916, 525] width 60 height 28
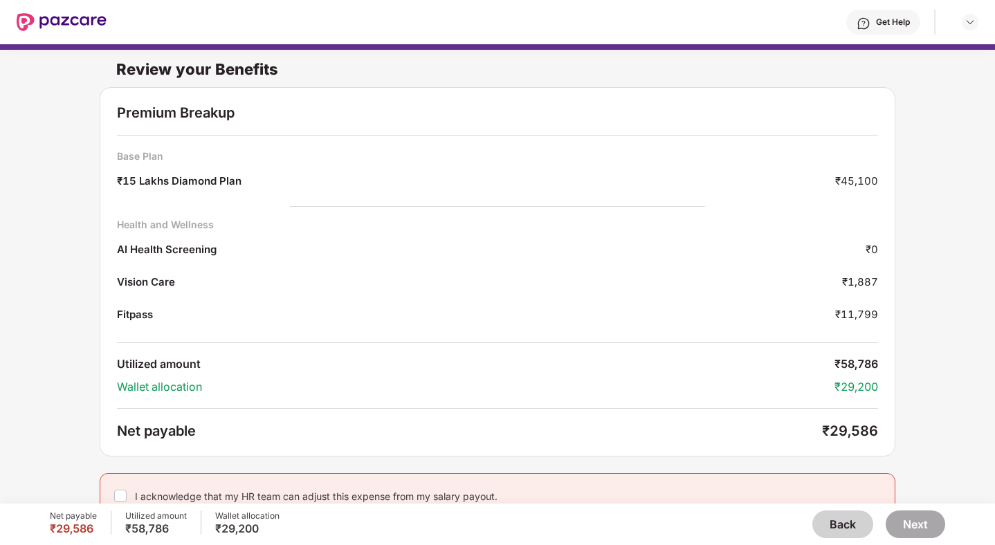
scroll to position [15, 0]
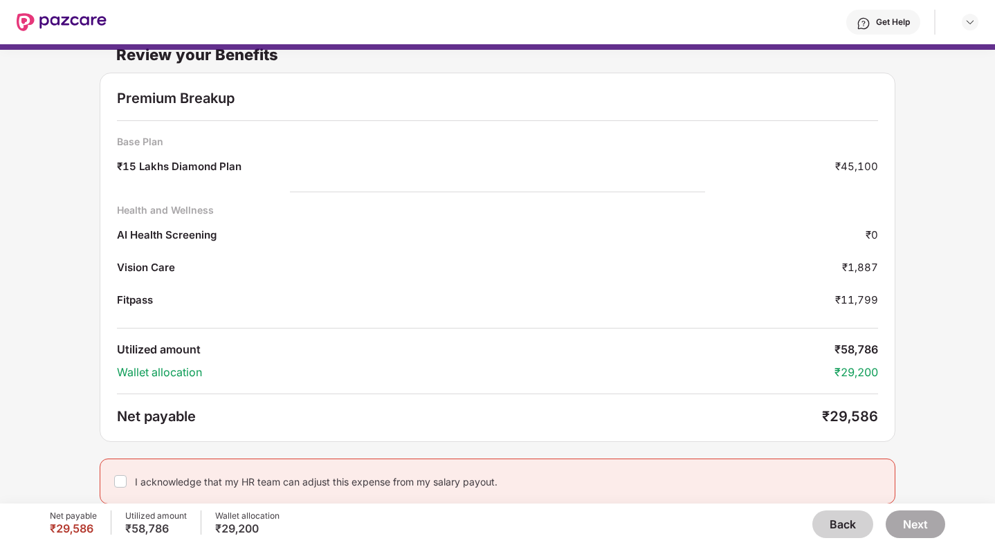
click at [844, 525] on button "Back" at bounding box center [843, 525] width 61 height 28
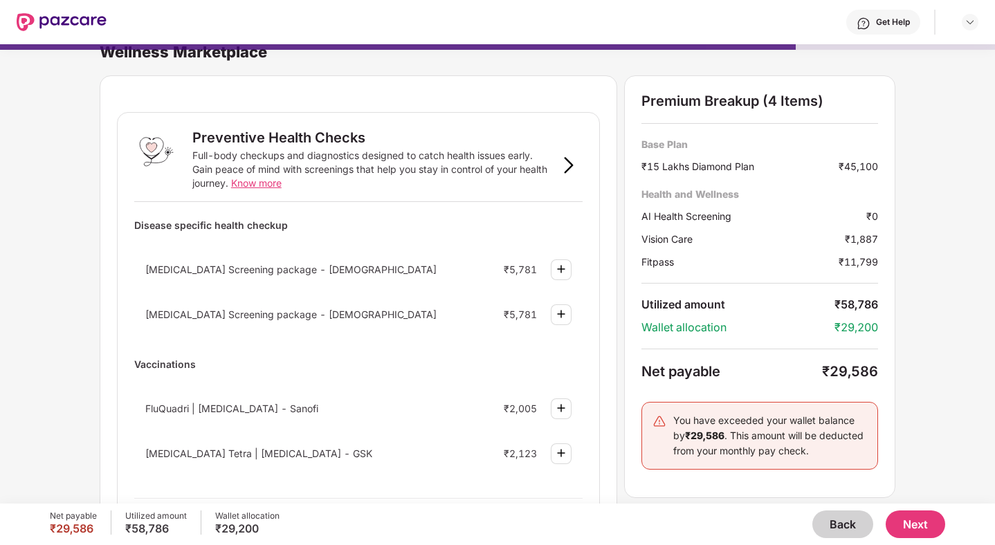
click at [844, 525] on button "Back" at bounding box center [843, 525] width 61 height 28
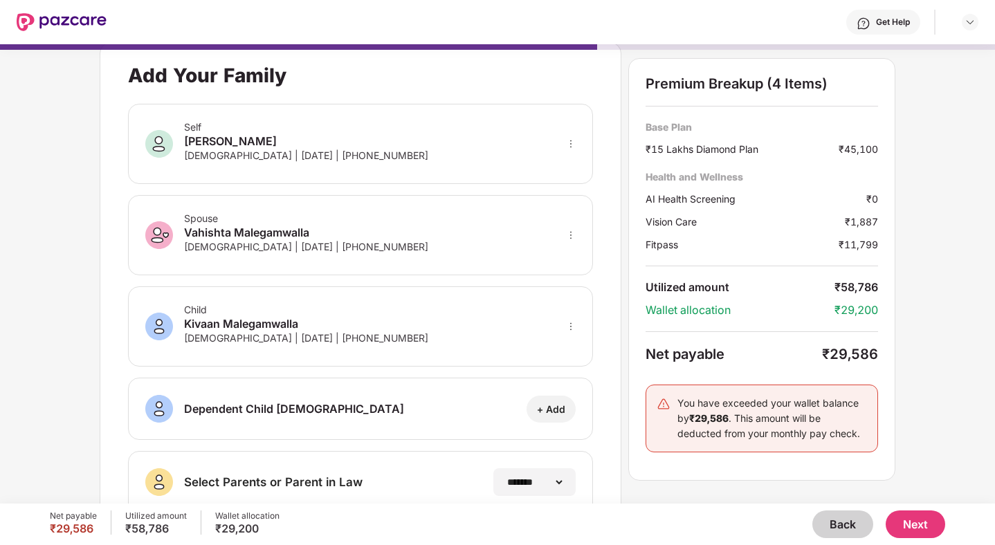
click at [844, 525] on button "Back" at bounding box center [843, 525] width 61 height 28
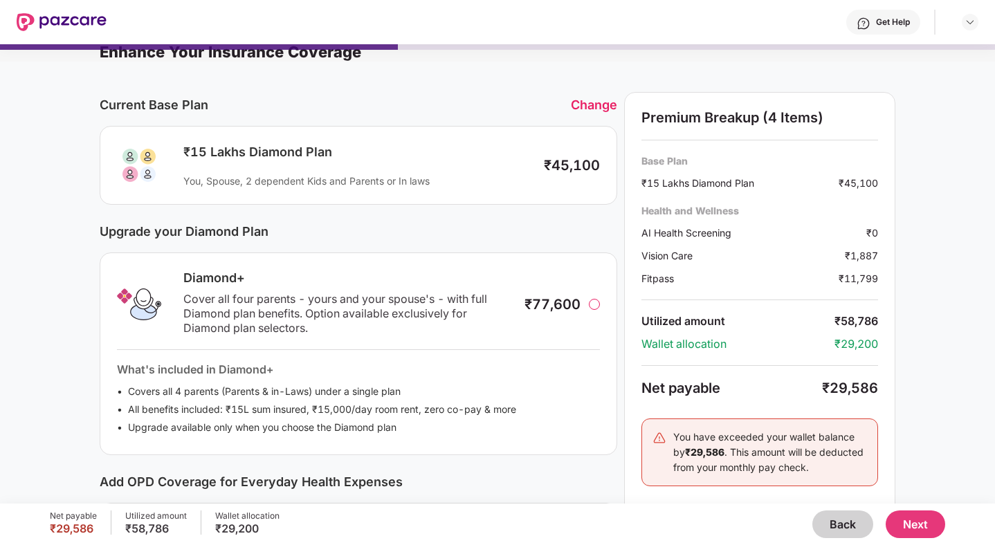
click at [844, 525] on button "Back" at bounding box center [843, 525] width 61 height 28
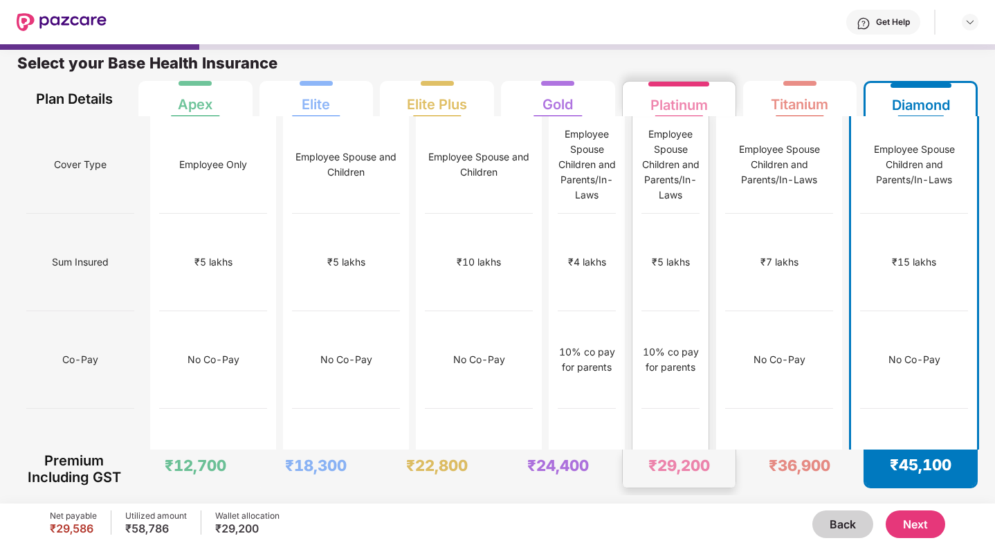
click at [684, 345] on div "10% co pay for parents" at bounding box center [671, 360] width 58 height 30
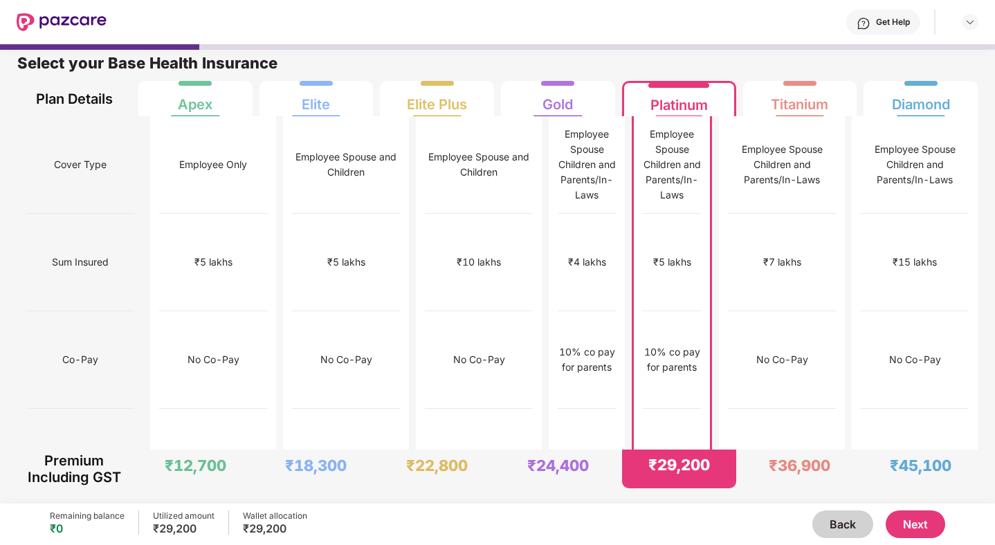
click at [934, 525] on button "Next" at bounding box center [916, 525] width 60 height 28
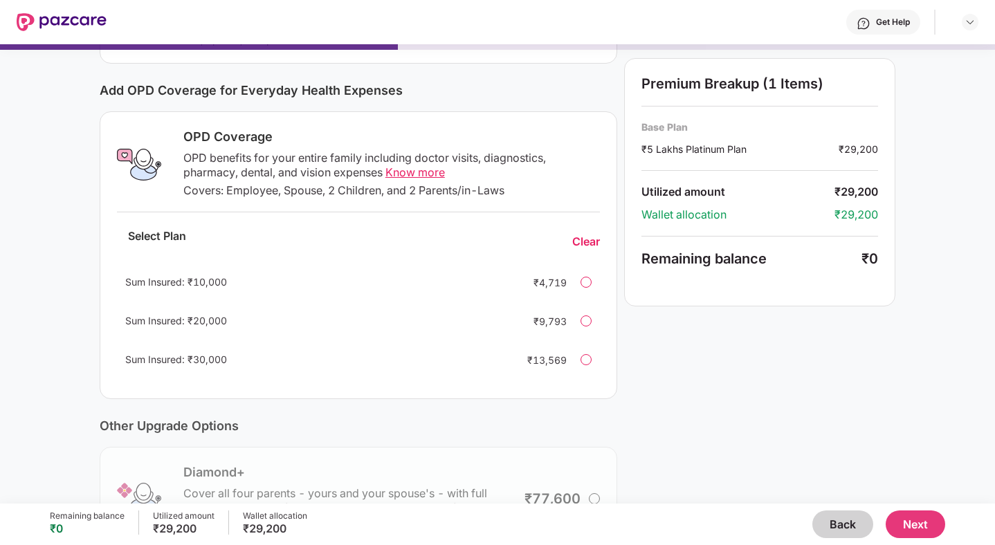
scroll to position [0, 0]
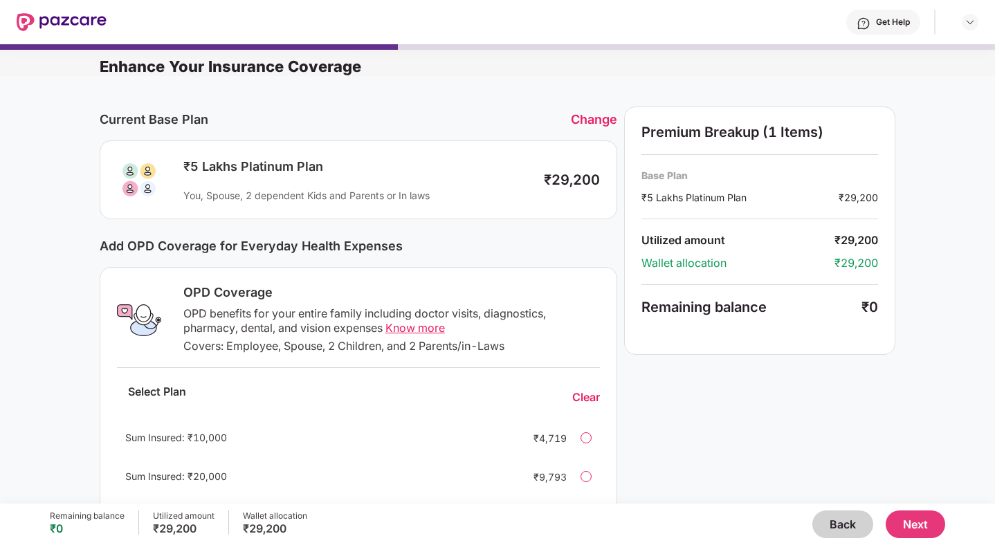
click at [927, 531] on button "Next" at bounding box center [916, 525] width 60 height 28
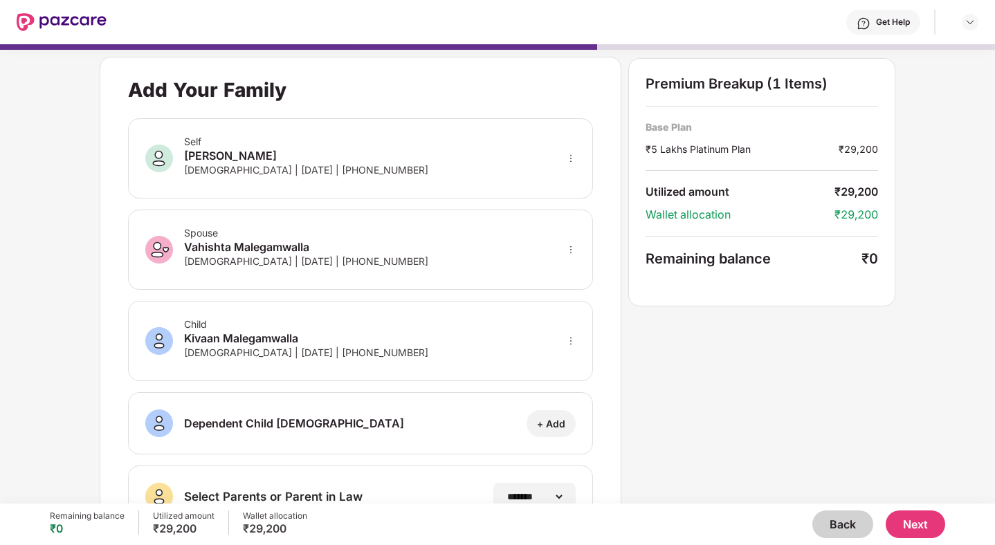
scroll to position [210, 0]
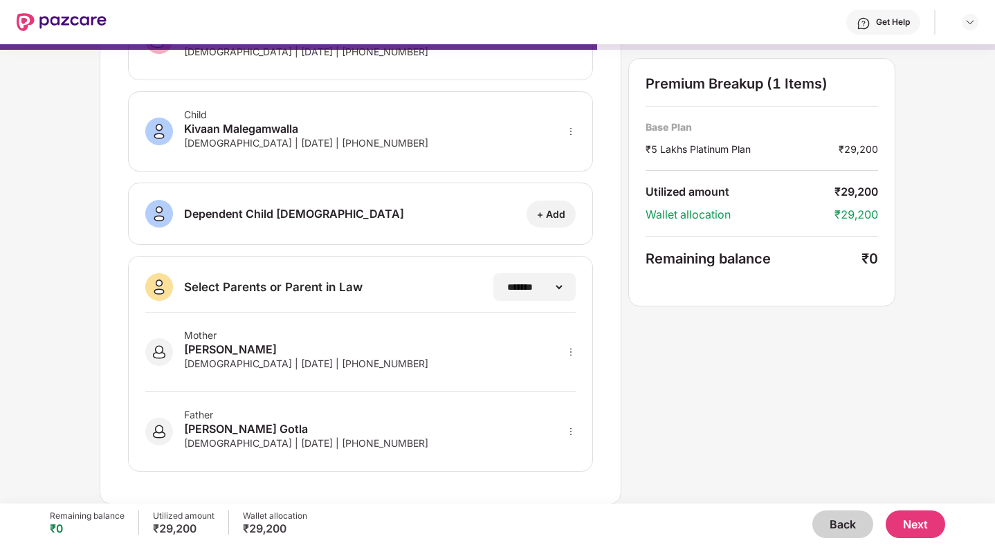
click at [907, 520] on button "Next" at bounding box center [916, 525] width 60 height 28
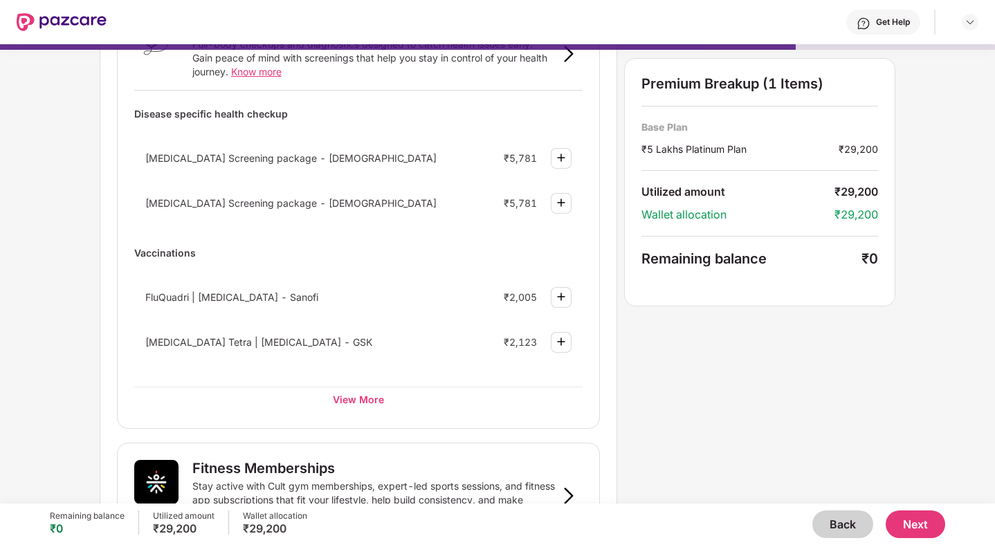
scroll to position [129, 0]
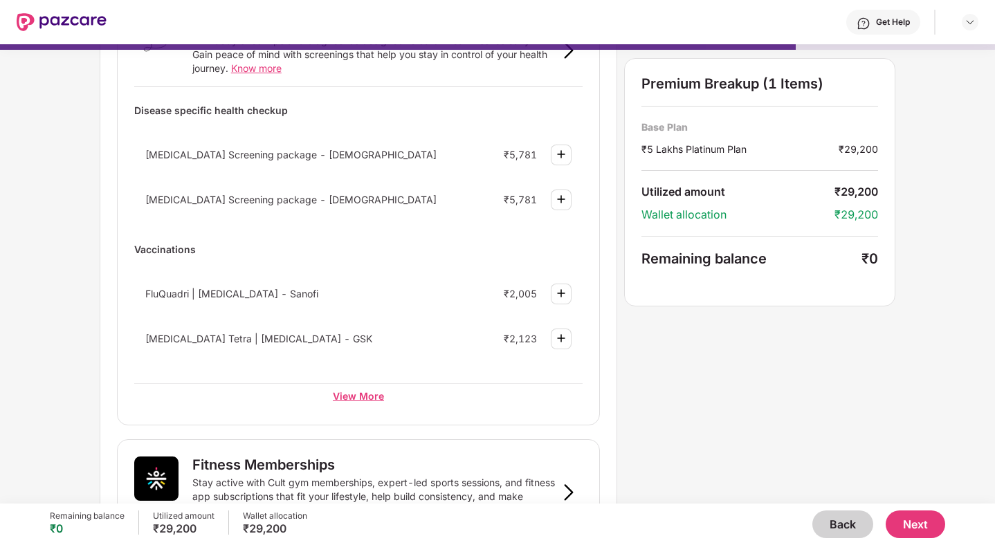
click at [351, 390] on div "View More" at bounding box center [358, 395] width 448 height 25
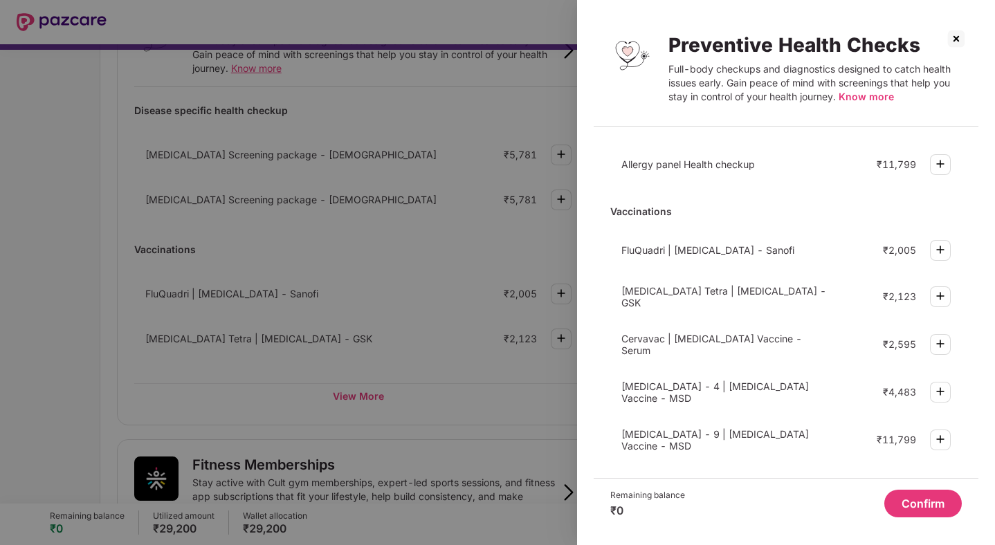
scroll to position [388, 0]
click at [958, 38] on img at bounding box center [956, 39] width 22 height 22
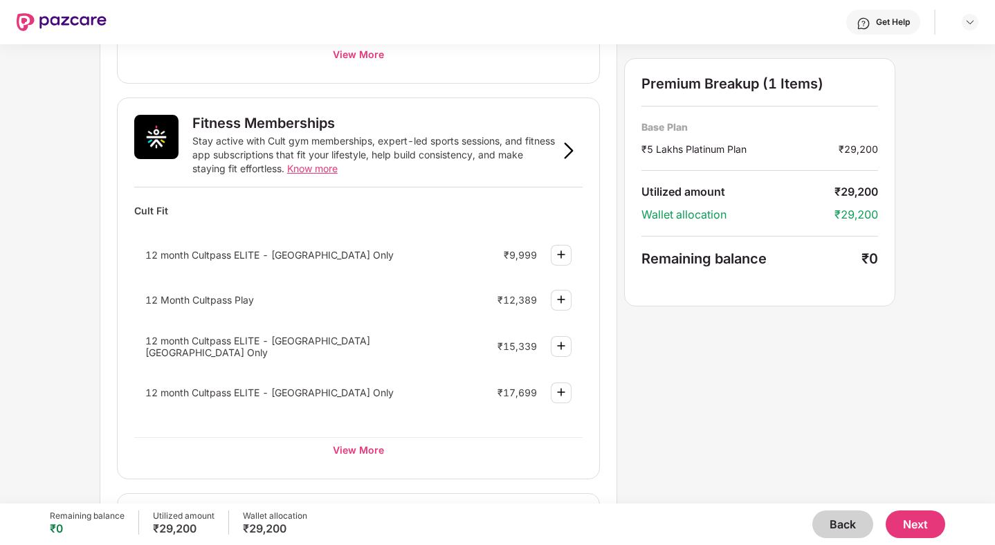
scroll to position [473, 0]
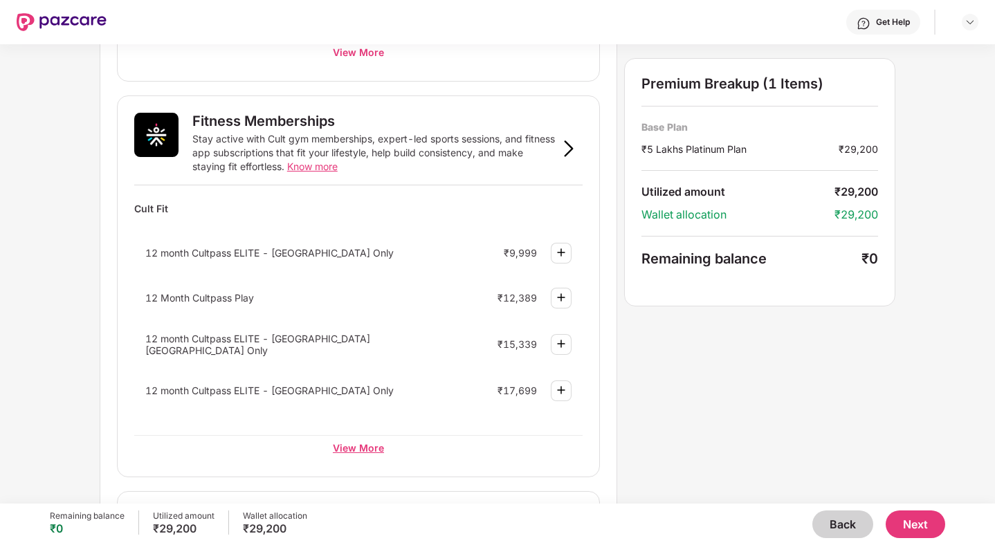
click at [350, 443] on div "View More" at bounding box center [358, 447] width 448 height 25
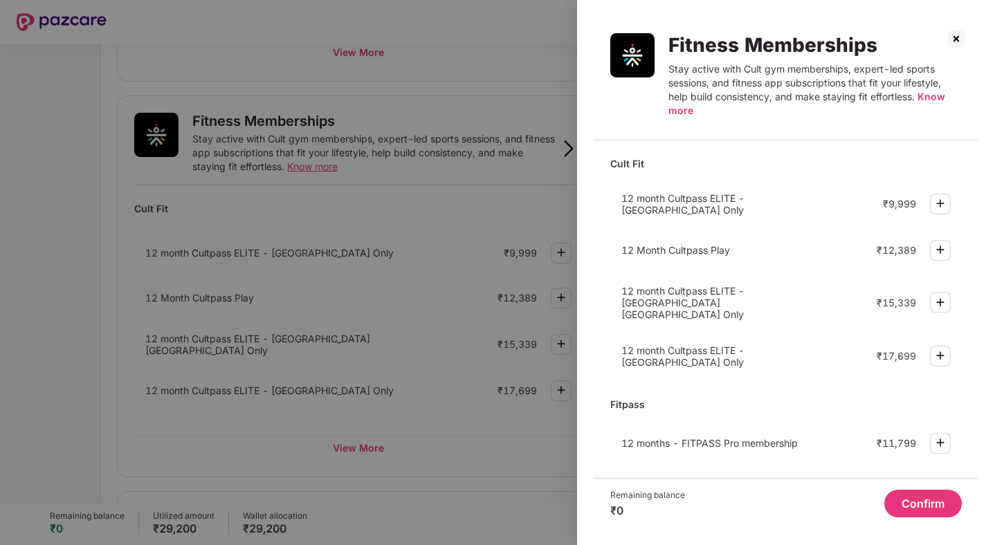
click at [939, 435] on img at bounding box center [940, 443] width 17 height 17
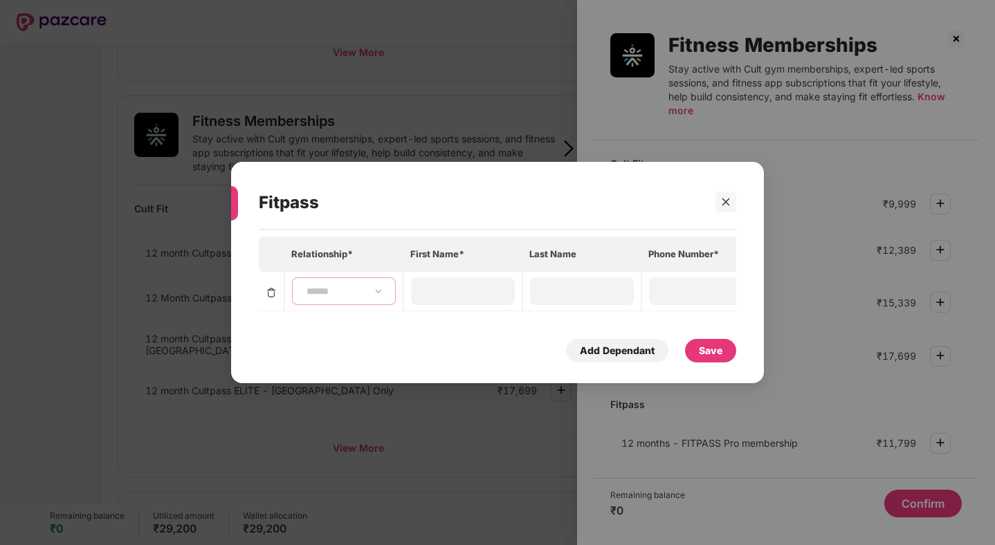
click at [325, 289] on select "**********" at bounding box center [344, 291] width 80 height 11
select select "****"
type input "******"
type input "**********"
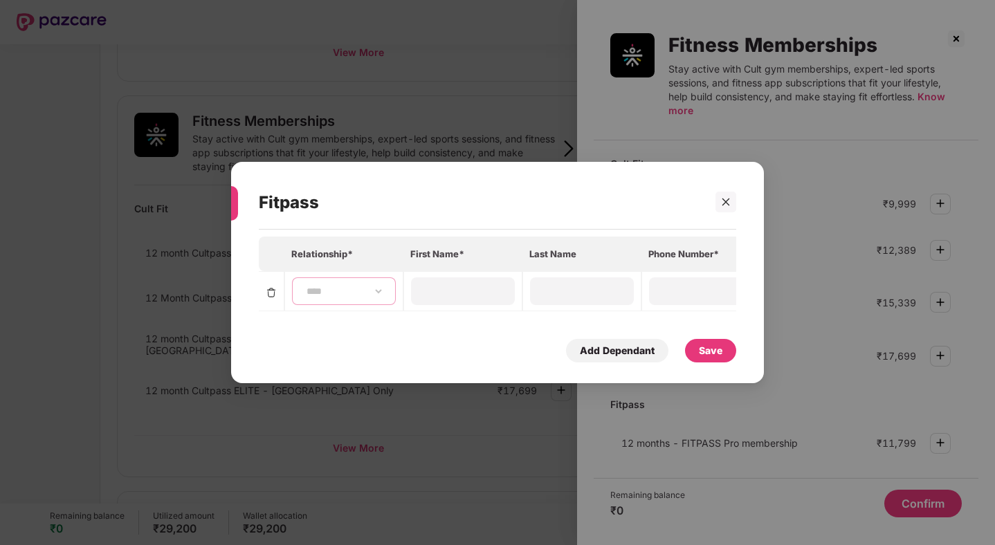
type input "**********"
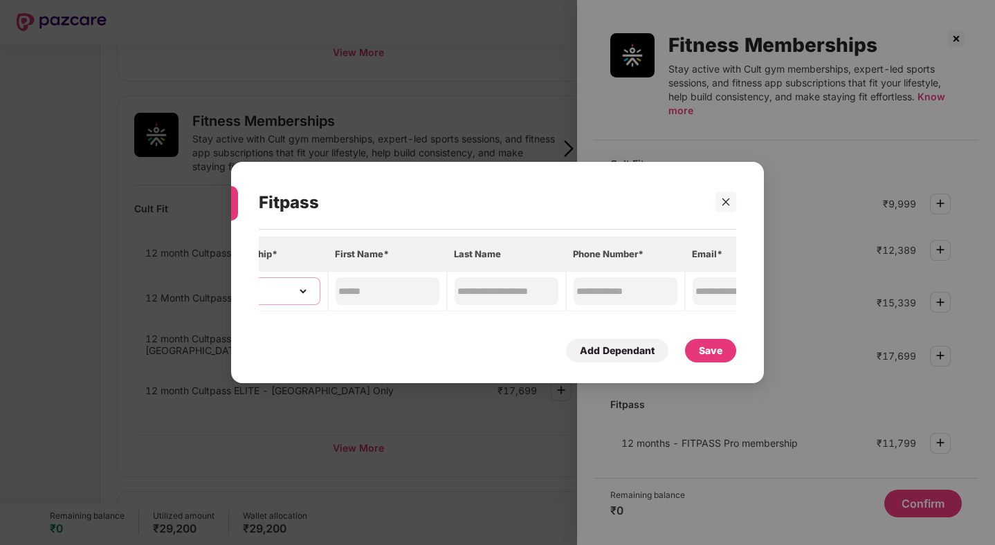
scroll to position [0, 265]
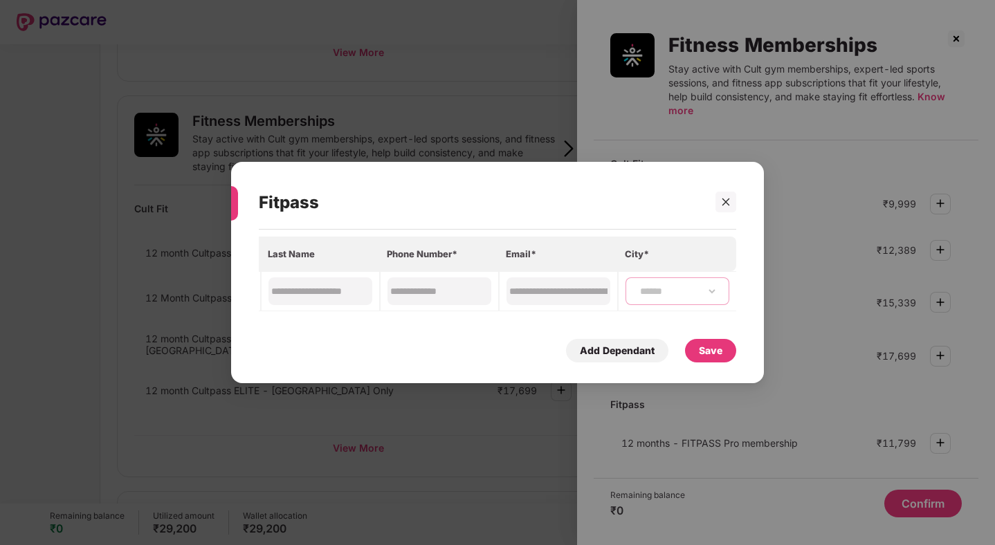
click at [669, 286] on select "**********" at bounding box center [677, 291] width 80 height 11
click at [718, 355] on div "Save" at bounding box center [711, 350] width 24 height 15
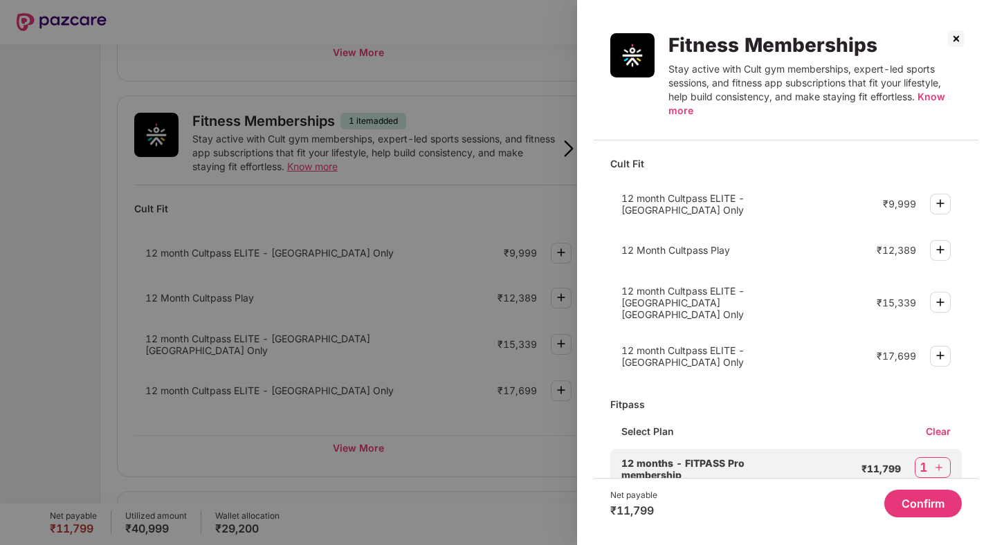
click at [929, 498] on button "Confirm" at bounding box center [923, 504] width 78 height 28
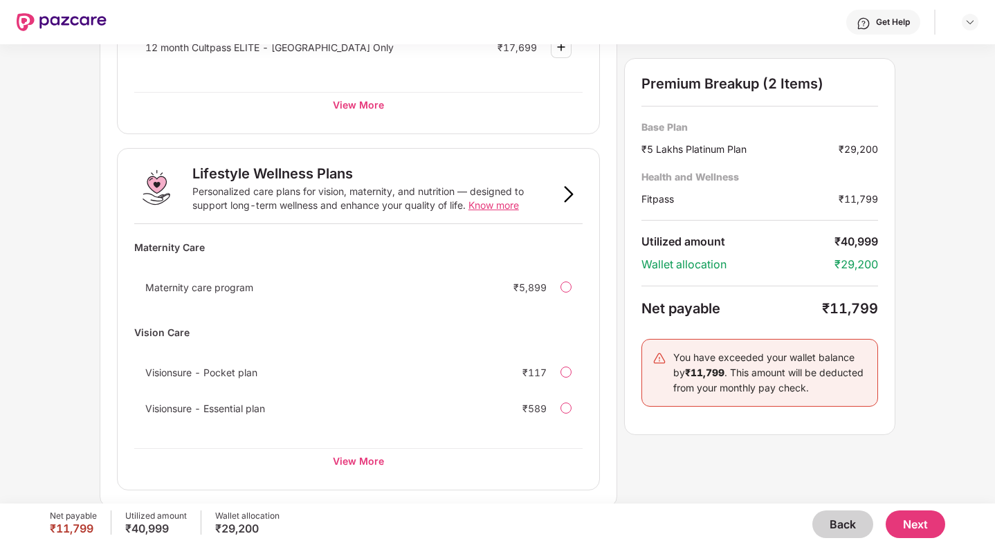
scroll to position [818, 0]
click at [355, 457] on div "View More" at bounding box center [358, 459] width 448 height 25
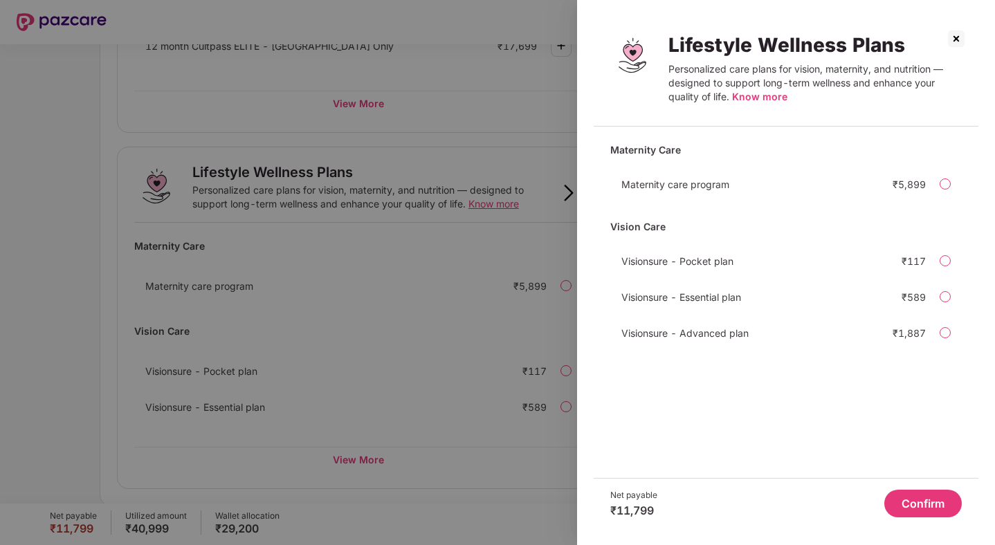
click at [947, 334] on div at bounding box center [945, 332] width 11 height 11
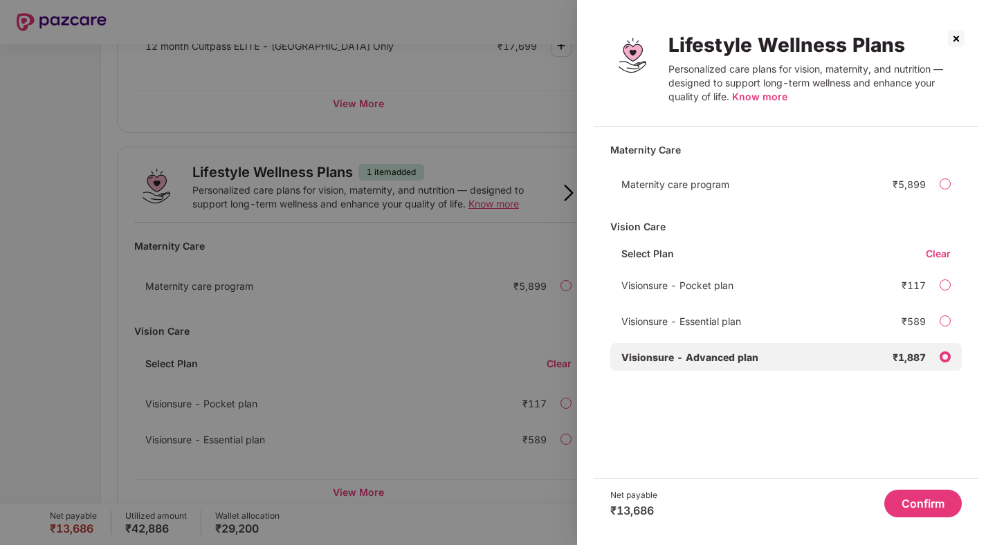
click at [907, 505] on button "Confirm" at bounding box center [923, 504] width 78 height 28
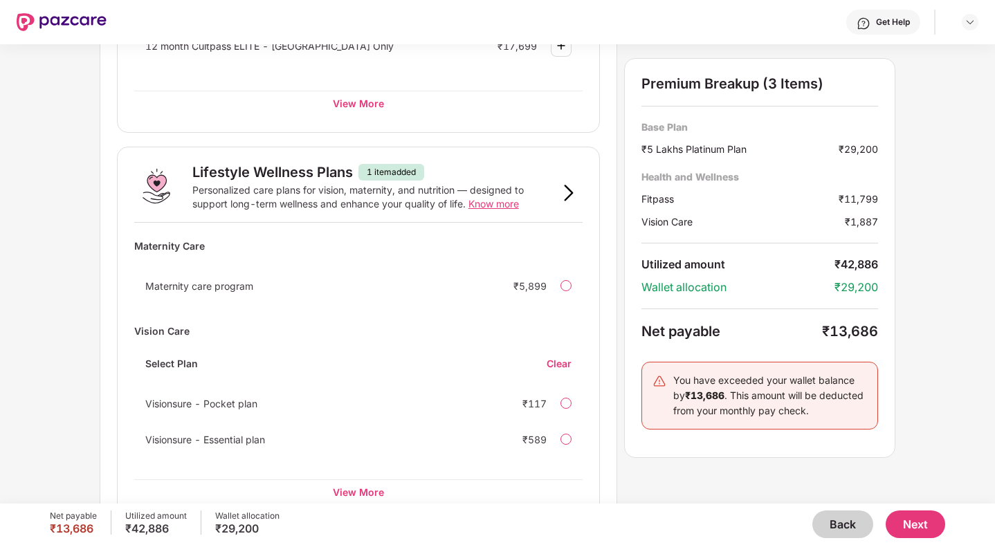
click at [923, 523] on button "Next" at bounding box center [916, 525] width 60 height 28
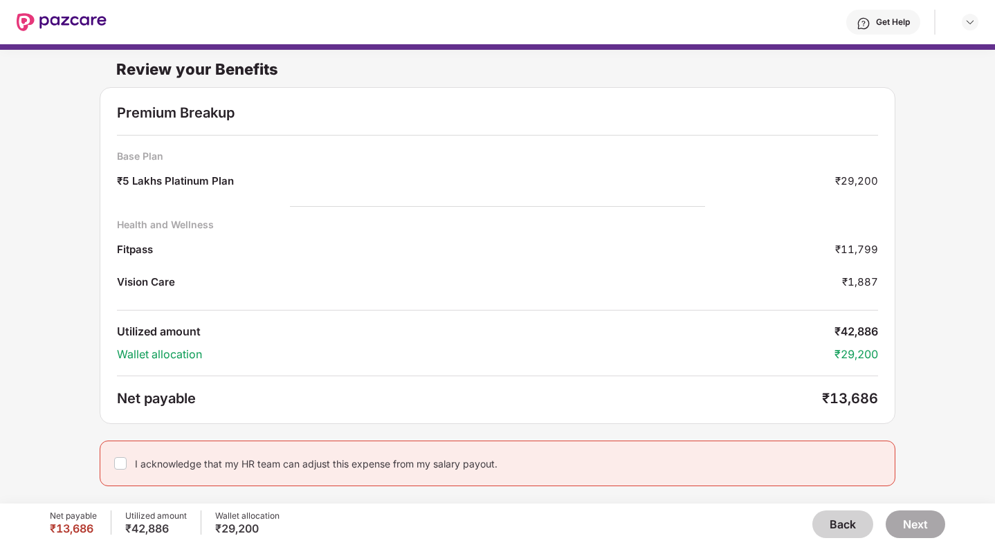
scroll to position [7, 0]
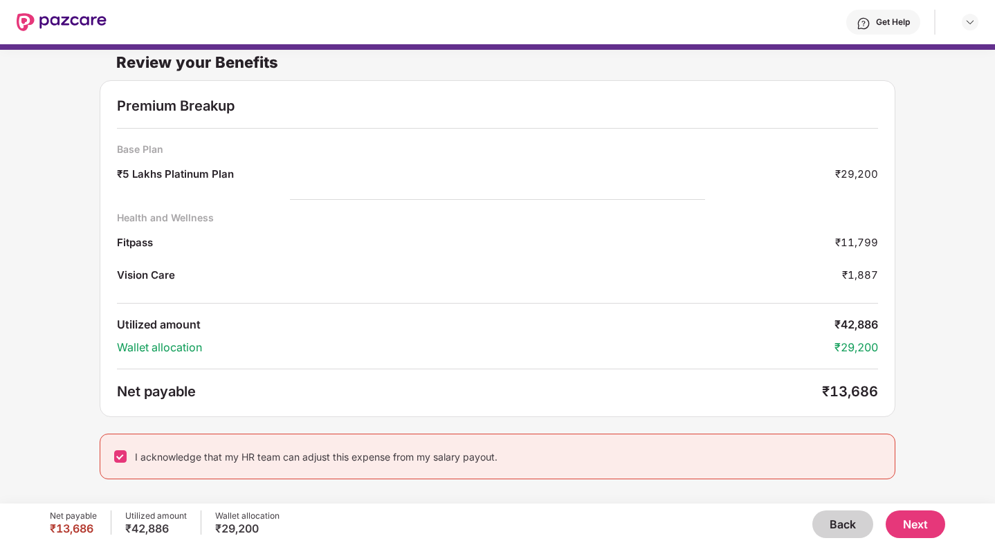
click at [933, 520] on button "Next" at bounding box center [916, 525] width 60 height 28
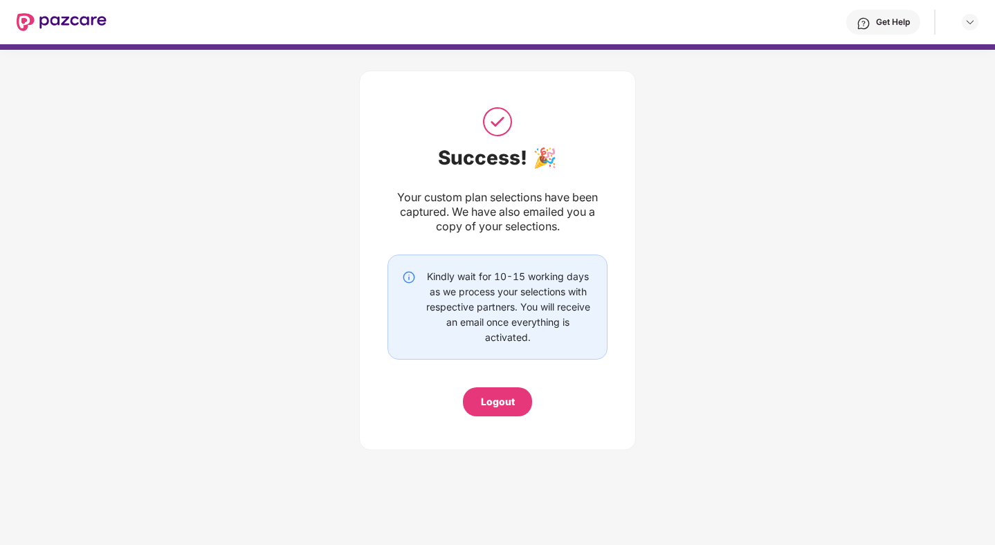
click at [496, 410] on div "Logout" at bounding box center [497, 402] width 69 height 29
